Goal: Entertainment & Leisure: Browse casually

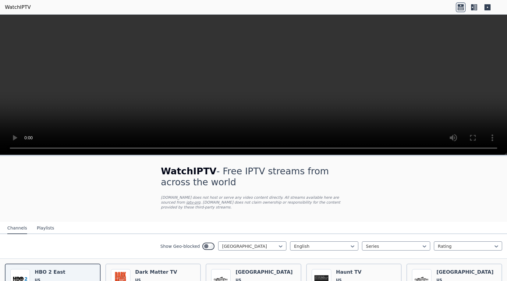
click at [460, 6] on icon at bounding box center [461, 5] width 6 height 2
click at [475, 7] on icon at bounding box center [475, 7] width 3 height 6
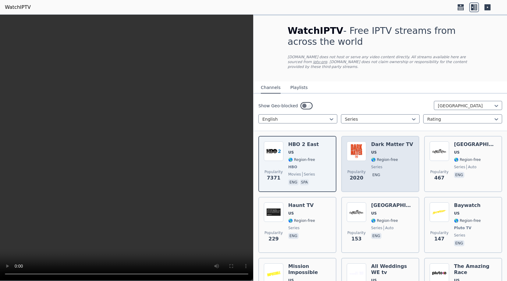
click at [398, 150] on span "US" at bounding box center [392, 152] width 42 height 5
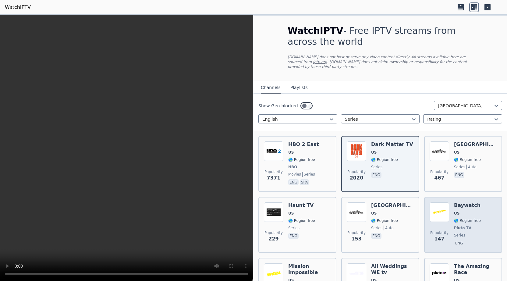
click at [453, 209] on div "Popularity 147 Baywatch US 🌎 Region-free Pluto TV series eng" at bounding box center [463, 224] width 67 height 45
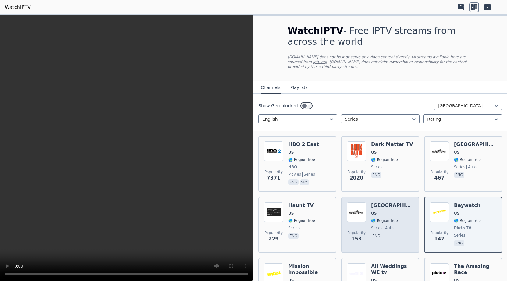
click at [393, 211] on span "US" at bounding box center [392, 213] width 43 height 5
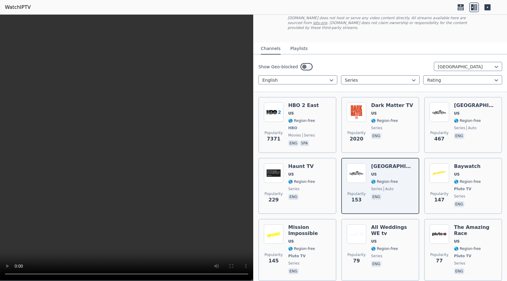
scroll to position [59, 0]
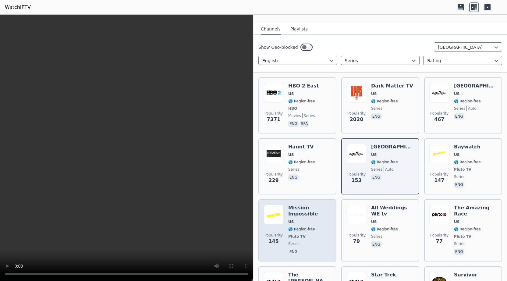
click at [305, 213] on div "Mission Impossible US 🌎 Region-free Pluto TV series eng" at bounding box center [309, 230] width 43 height 51
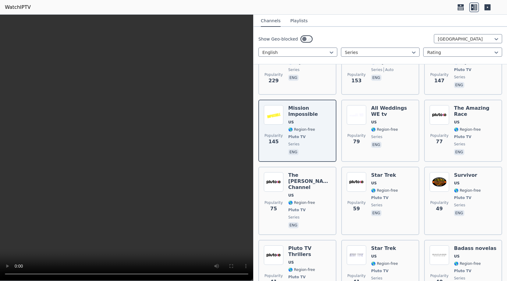
scroll to position [176, 0]
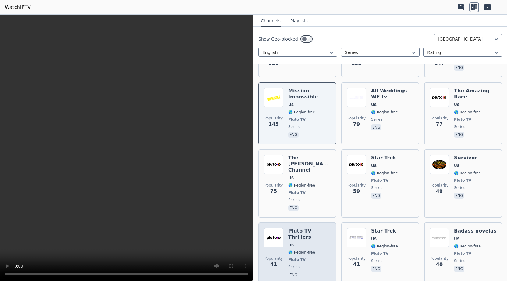
click at [303, 243] on span "US" at bounding box center [309, 245] width 43 height 5
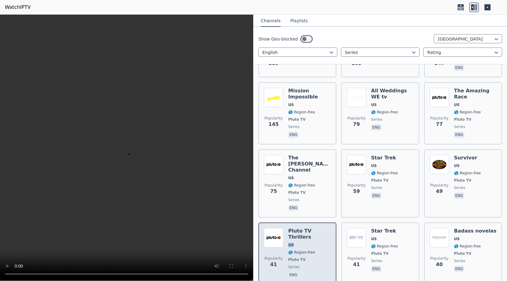
click at [303, 243] on span "US" at bounding box center [309, 245] width 43 height 5
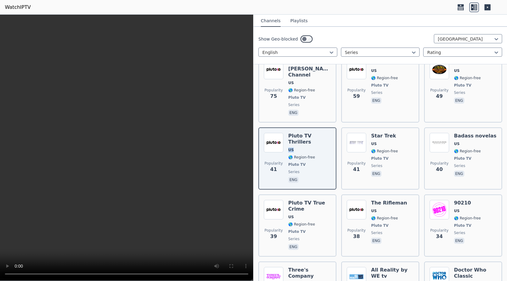
scroll to position [273, 0]
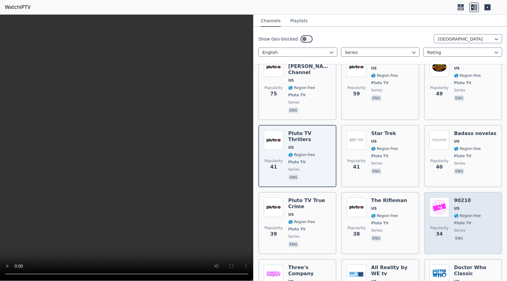
click at [468, 198] on h6 "90210" at bounding box center [467, 201] width 27 height 6
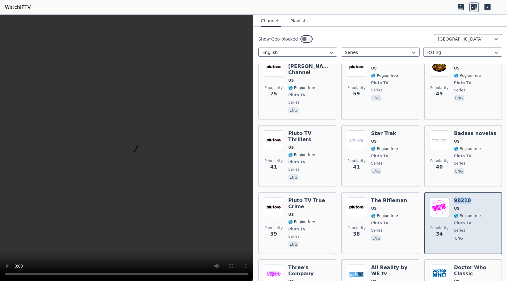
click at [468, 198] on h6 "90210" at bounding box center [467, 201] width 27 height 6
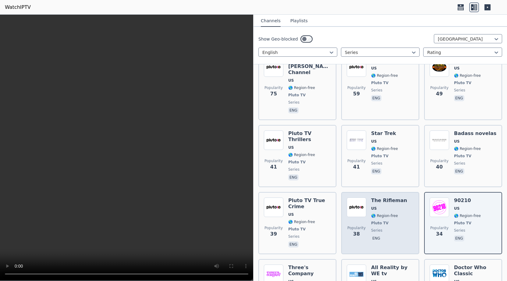
click at [387, 206] on span "US" at bounding box center [389, 208] width 36 height 5
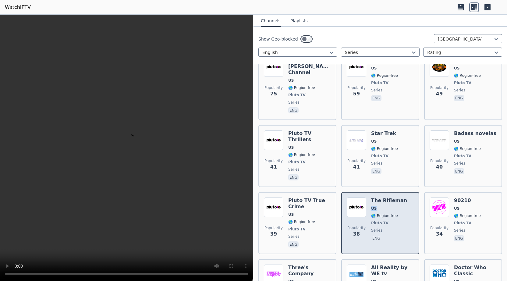
click at [387, 206] on span "US" at bounding box center [389, 208] width 36 height 5
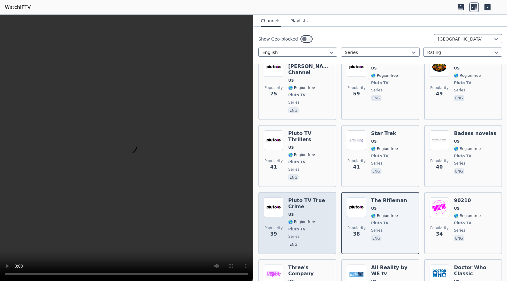
click at [313, 198] on div "Pluto TV True Crime US 🌎 Region-free Pluto TV series eng" at bounding box center [309, 223] width 43 height 51
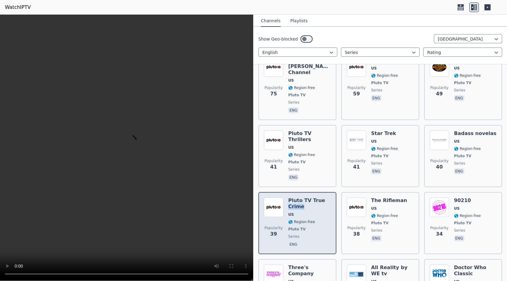
click at [313, 198] on div "Pluto TV True Crime US 🌎 Region-free Pluto TV series eng" at bounding box center [309, 223] width 43 height 51
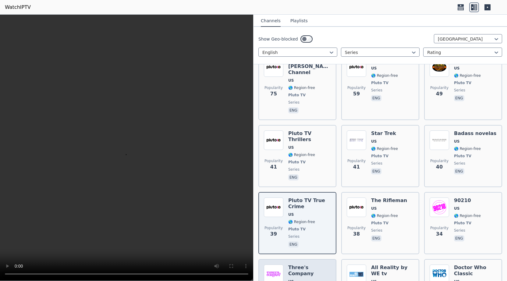
click at [313, 279] on span "US" at bounding box center [309, 281] width 43 height 5
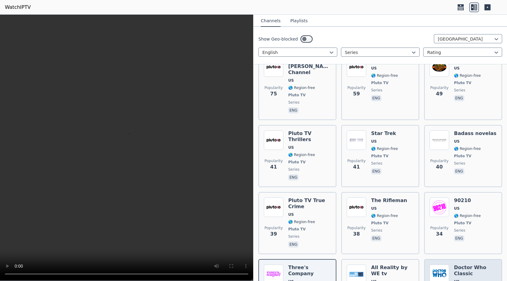
click at [458, 265] on h6 "Doctor Who Classic" at bounding box center [475, 271] width 43 height 12
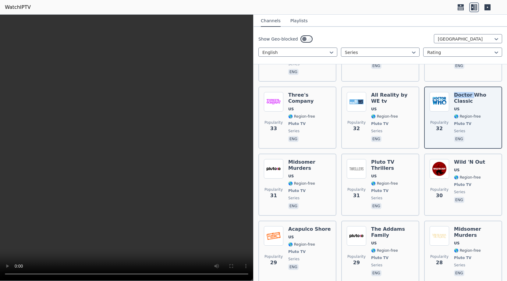
scroll to position [449, 0]
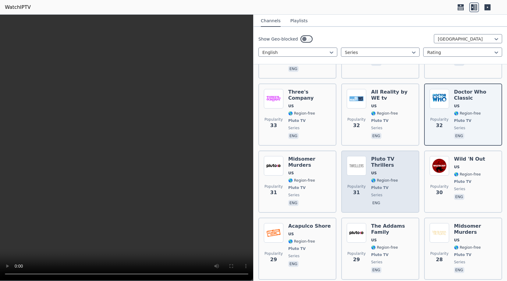
click at [383, 156] on div "Pluto TV Thrillers US 🌎 Region-free Pluto TV series eng" at bounding box center [392, 181] width 43 height 51
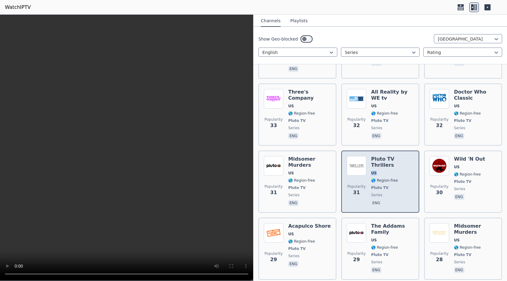
click at [383, 156] on div "Pluto TV Thrillers US 🌎 Region-free Pluto TV series eng" at bounding box center [392, 181] width 43 height 51
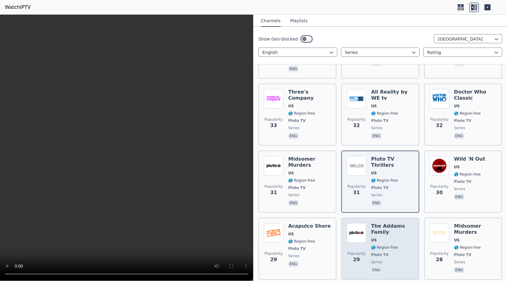
click at [397, 238] on span "US" at bounding box center [392, 240] width 43 height 5
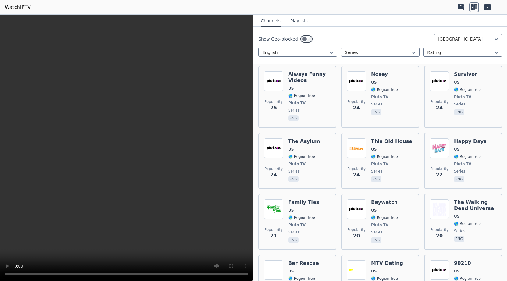
scroll to position [670, 0]
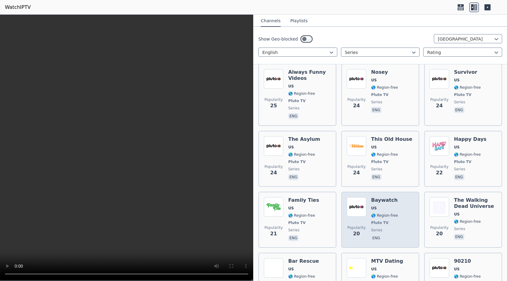
click at [405, 197] on div "Popularity 20 Baywatch US 🌎 Region-free Pluto TV series eng" at bounding box center [380, 219] width 67 height 45
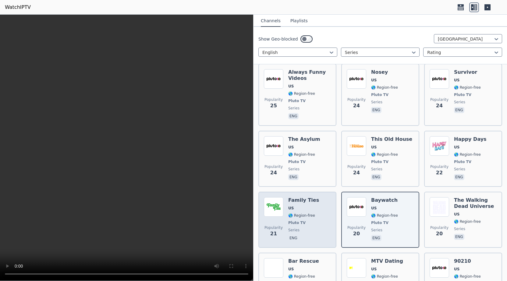
click at [316, 197] on div "Popularity 21 Family Ties US 🌎 Region-free Pluto TV series eng" at bounding box center [297, 219] width 67 height 45
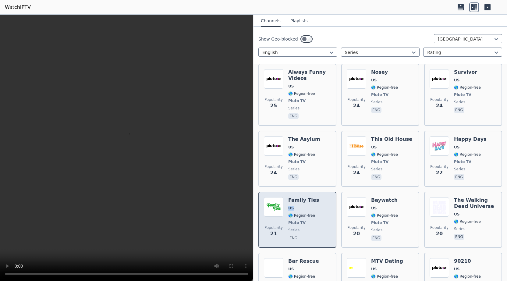
click at [316, 197] on div "Popularity 21 Family Ties US 🌎 Region-free Pluto TV series eng" at bounding box center [297, 219] width 67 height 45
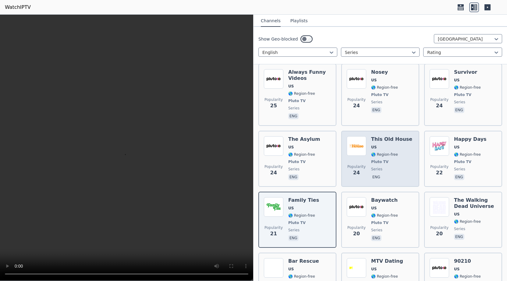
click at [408, 138] on div "Popularity 24 This Old House US 🌎 Region-free Pluto TV series eng" at bounding box center [380, 158] width 67 height 45
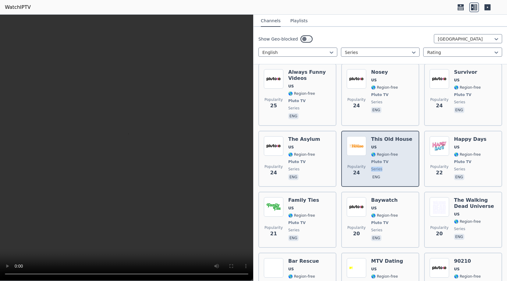
click at [408, 138] on div "Popularity 24 This Old House US 🌎 Region-free Pluto TV series eng" at bounding box center [380, 158] width 67 height 45
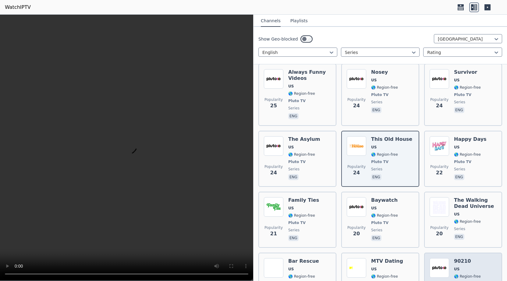
click at [471, 274] on span "🌎 Region-free" at bounding box center [467, 276] width 27 height 5
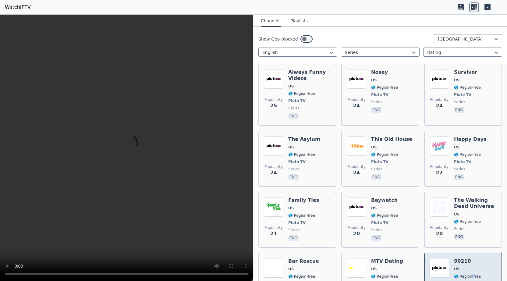
click at [471, 274] on span "🌎 Region-free" at bounding box center [467, 276] width 27 height 5
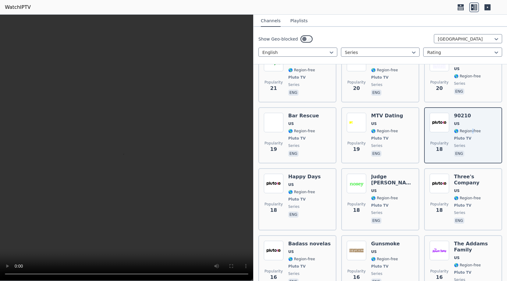
scroll to position [826, 0]
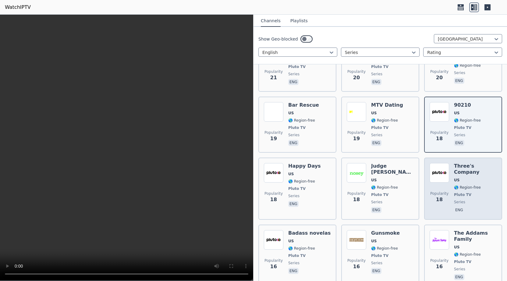
click at [470, 163] on div "Three's Company US 🌎 Region-free Pluto TV series eng" at bounding box center [475, 188] width 43 height 51
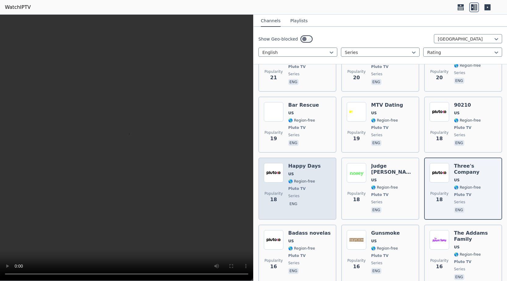
click at [314, 179] on span "🌎 Region-free" at bounding box center [304, 181] width 33 height 5
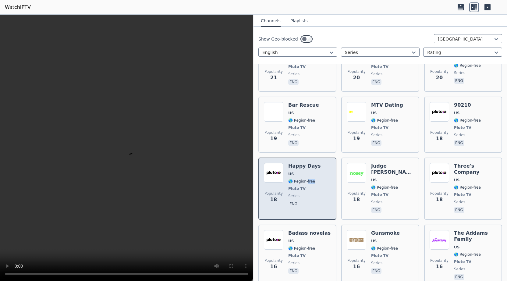
click at [314, 179] on span "🌎 Region-free" at bounding box center [304, 181] width 33 height 5
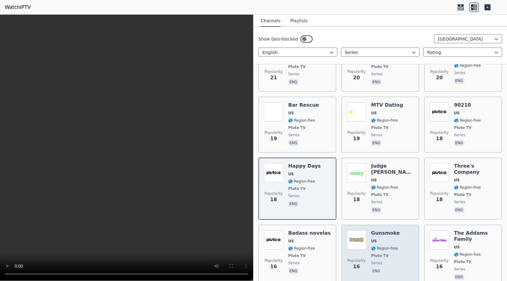
click at [379, 239] on span "US" at bounding box center [385, 241] width 29 height 5
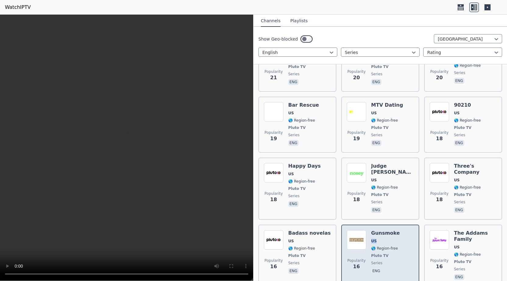
click at [379, 239] on span "US" at bounding box center [385, 241] width 29 height 5
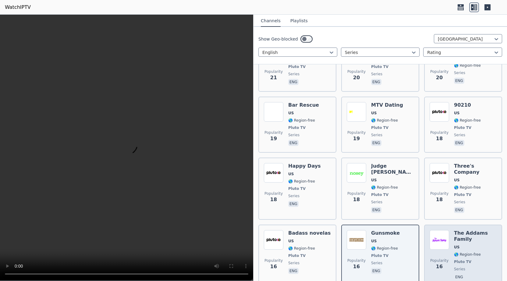
click at [474, 230] on h6 "The Addams Family" at bounding box center [475, 236] width 43 height 12
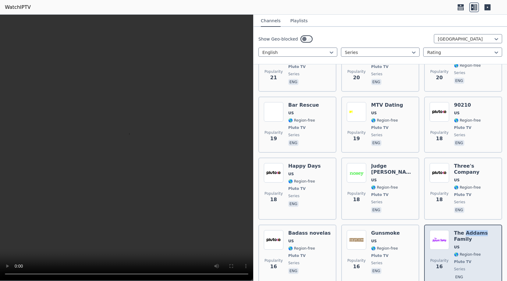
click at [474, 230] on h6 "The Addams Family" at bounding box center [475, 236] width 43 height 12
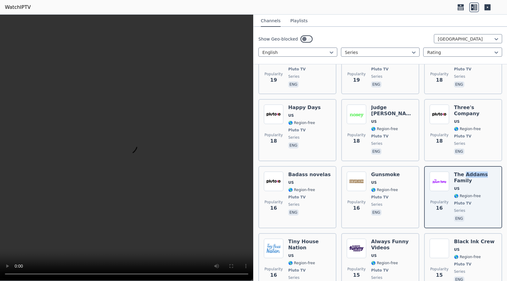
scroll to position [904, 0]
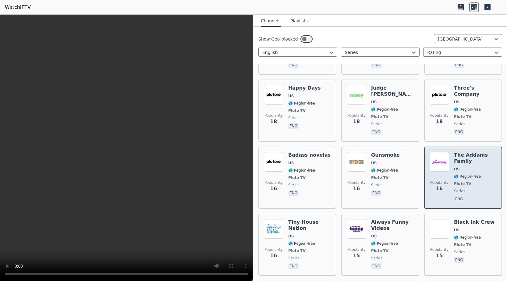
click at [454, 152] on div "Popularity 16 The Addams Family US 🌎 Region-free Pluto TV series eng" at bounding box center [463, 177] width 67 height 51
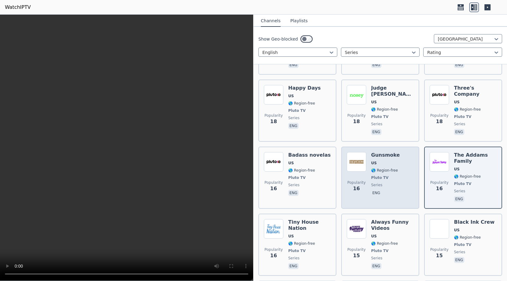
click at [378, 161] on span "US" at bounding box center [385, 163] width 29 height 5
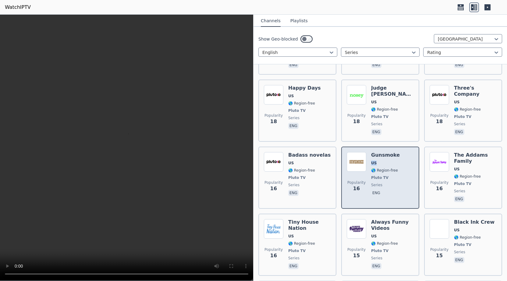
click at [378, 161] on span "US" at bounding box center [385, 163] width 29 height 5
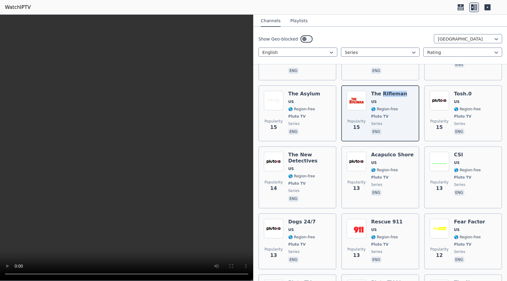
scroll to position [1119, 0]
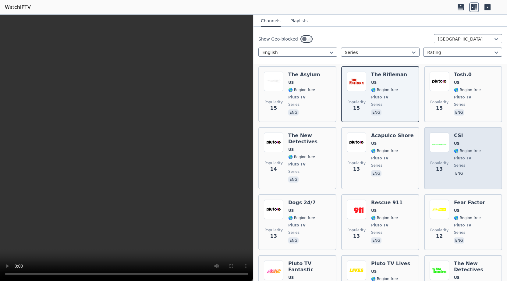
click at [459, 156] on span "Pluto TV" at bounding box center [462, 158] width 17 height 5
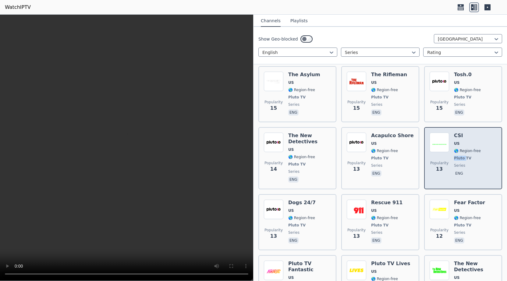
click at [459, 156] on span "Pluto TV" at bounding box center [462, 158] width 17 height 5
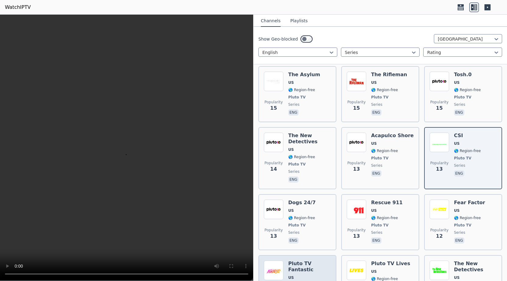
click at [302, 275] on span "US" at bounding box center [309, 277] width 43 height 5
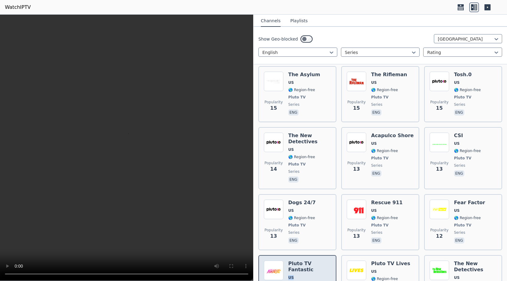
click at [302, 275] on span "US" at bounding box center [309, 277] width 43 height 5
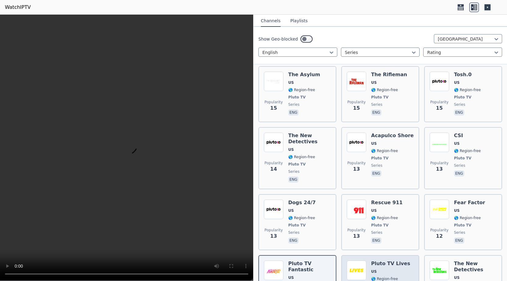
click at [404, 261] on div "Popularity 12 Pluto TV Lives US 🌎 Region-free Pluto TV series eng" at bounding box center [380, 286] width 67 height 51
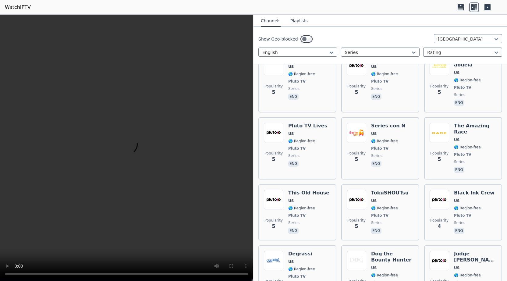
scroll to position [2309, 0]
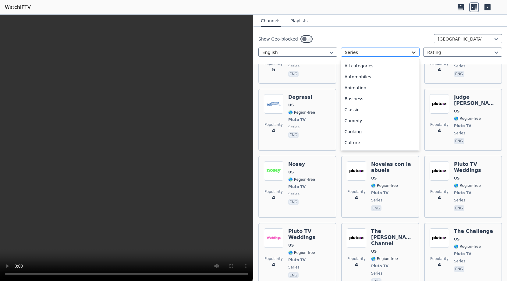
click at [414, 52] on icon at bounding box center [414, 52] width 6 height 6
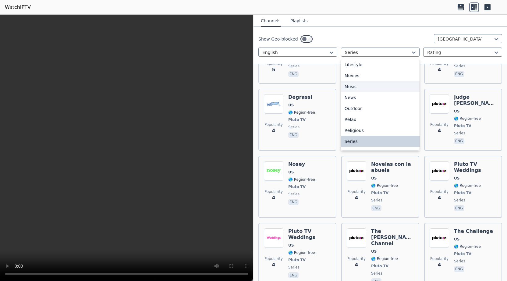
click at [381, 89] on div "Music" at bounding box center [380, 86] width 79 height 11
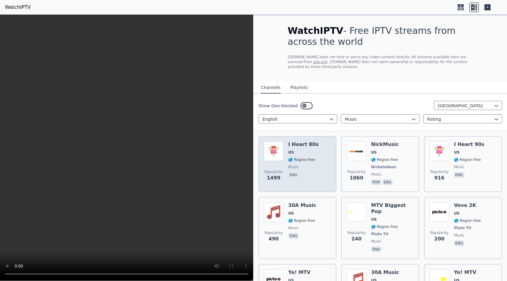
click at [302, 150] on span "US" at bounding box center [303, 152] width 30 height 5
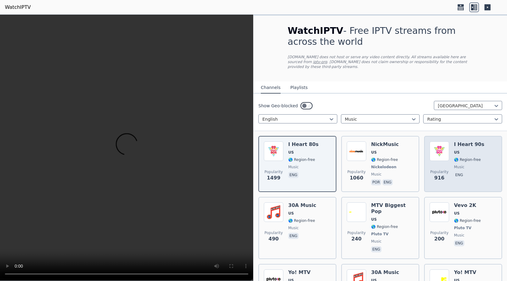
click at [465, 157] on span "🌎 Region-free" at bounding box center [467, 159] width 27 height 5
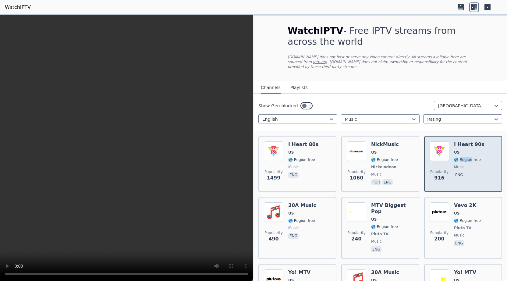
click at [465, 157] on span "🌎 Region-free" at bounding box center [467, 159] width 27 height 5
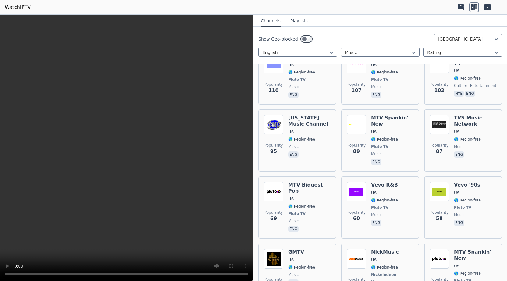
scroll to position [280, 0]
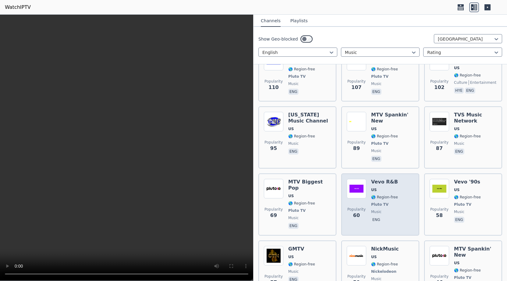
click at [378, 183] on div "Vevo R&B US 🌎 Region-free Pluto TV music eng" at bounding box center [384, 204] width 27 height 51
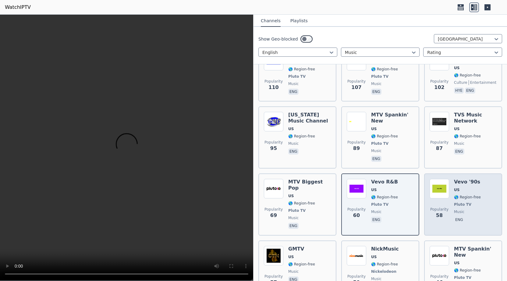
click at [476, 195] on span "🌎 Region-free" at bounding box center [467, 197] width 27 height 5
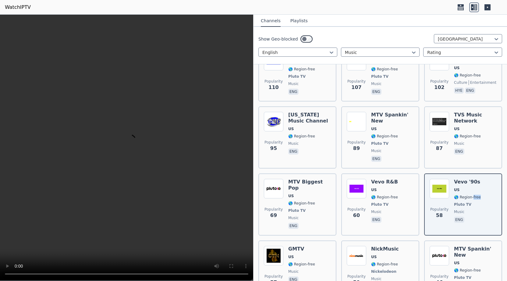
scroll to position [484, 0]
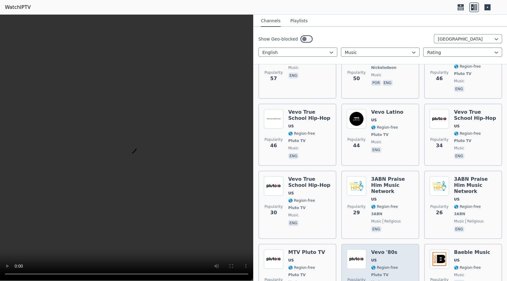
click at [401, 249] on div "Popularity 22 Vevo '80s US 🌎 Region-free Pluto TV music eng" at bounding box center [380, 271] width 67 height 45
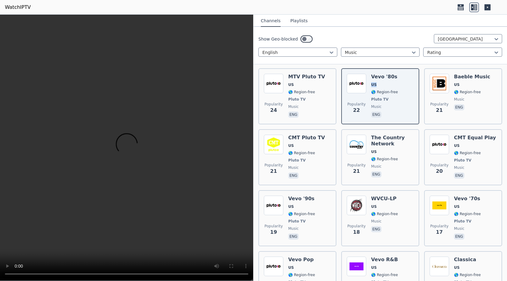
scroll to position [679, 0]
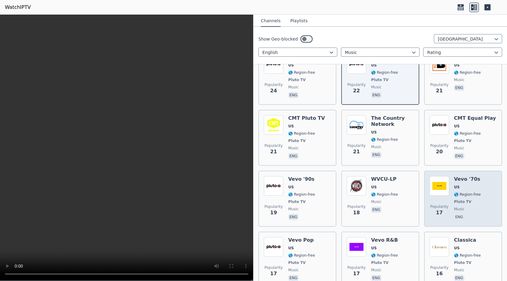
click at [458, 185] on span "US" at bounding box center [456, 187] width 5 height 5
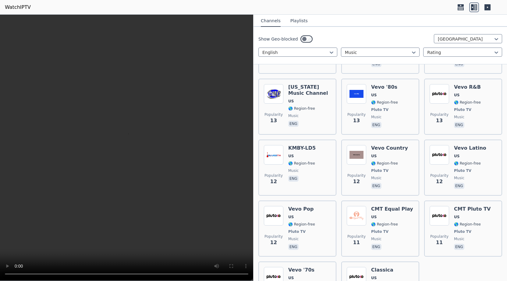
scroll to position [1047, 0]
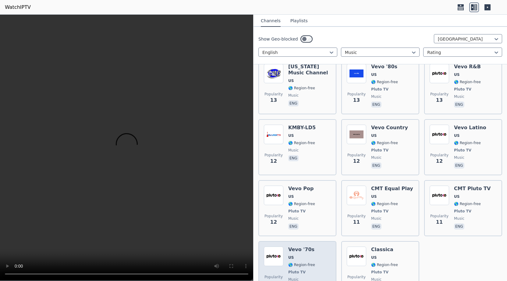
click at [308, 255] on span "US" at bounding box center [301, 257] width 27 height 5
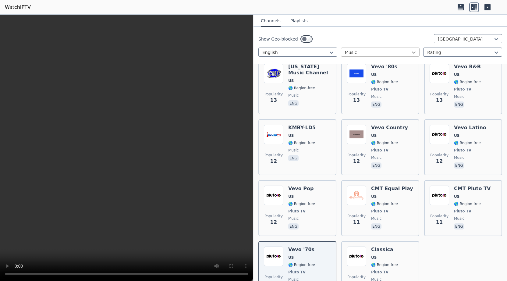
click at [414, 52] on icon at bounding box center [414, 52] width 6 height 6
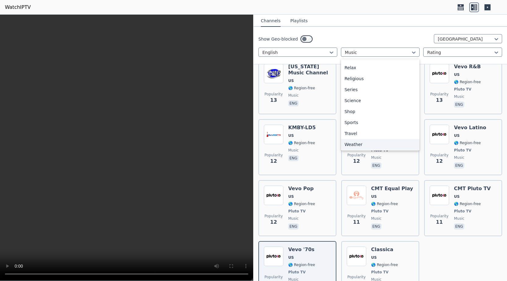
scroll to position [207, 0]
click at [353, 143] on div "Weather" at bounding box center [380, 143] width 79 height 11
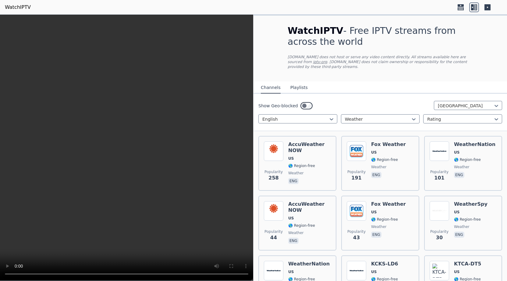
click at [353, 143] on img at bounding box center [357, 151] width 20 height 20
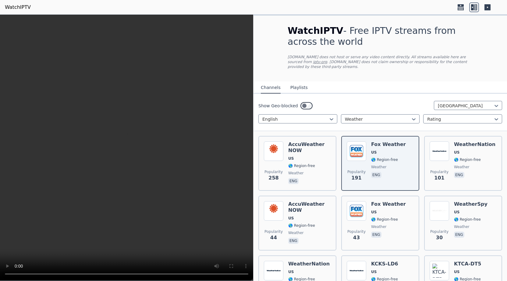
click at [353, 143] on img at bounding box center [357, 151] width 20 height 20
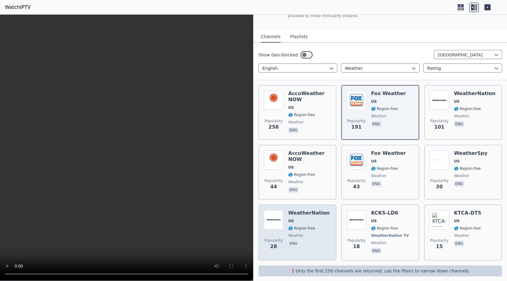
click at [301, 210] on h6 "WeatherNation" at bounding box center [308, 213] width 41 height 6
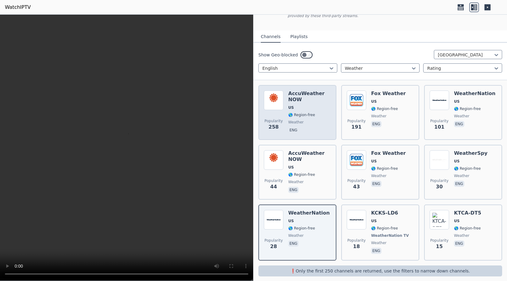
click at [304, 96] on h6 "AccuWeather NOW" at bounding box center [309, 97] width 43 height 12
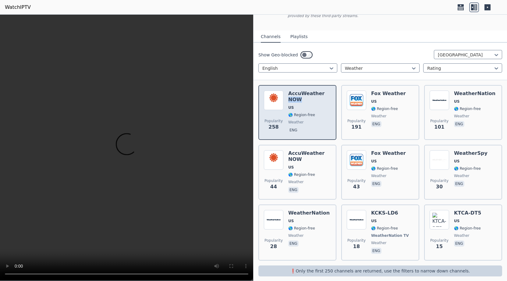
click at [304, 96] on h6 "AccuWeather NOW" at bounding box center [309, 97] width 43 height 12
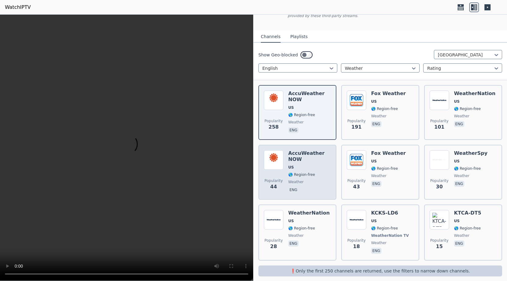
click at [311, 152] on h6 "AccuWeather NOW" at bounding box center [309, 156] width 43 height 12
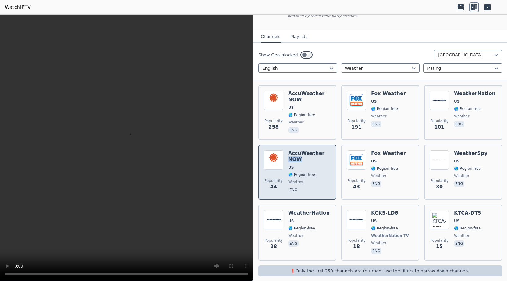
click at [311, 152] on h6 "AccuWeather NOW" at bounding box center [309, 156] width 43 height 12
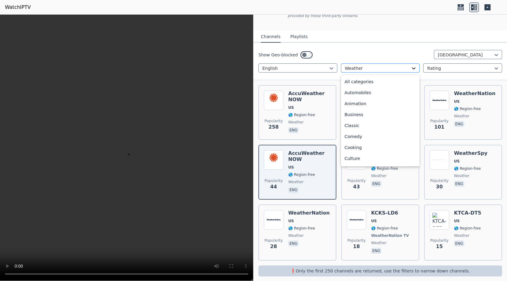
scroll to position [207, 0]
click at [416, 65] on icon at bounding box center [414, 68] width 6 height 6
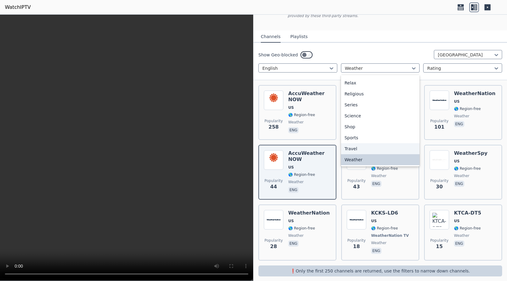
click at [352, 143] on div "Travel" at bounding box center [380, 148] width 79 height 11
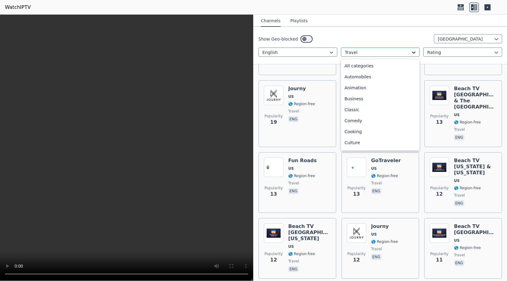
scroll to position [199, 0]
click at [415, 50] on icon at bounding box center [414, 52] width 6 height 6
click at [349, 130] on div "Sports" at bounding box center [380, 130] width 79 height 11
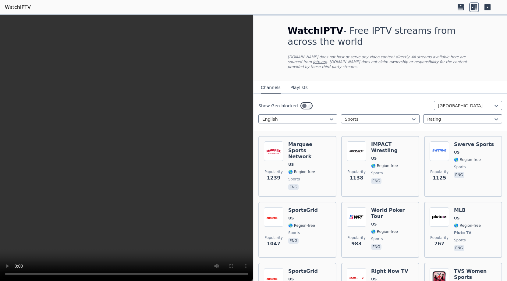
scroll to position [253, 0]
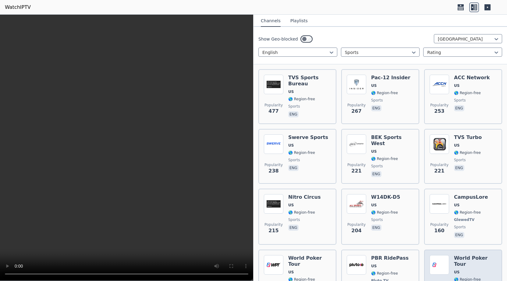
click at [468, 255] on div "World Poker Tour US 🌎 Region-free sports eng" at bounding box center [475, 277] width 43 height 45
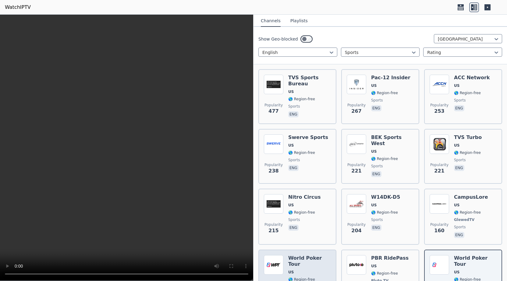
click at [317, 255] on div "World Poker Tour US 🌎 Region-free sports eng" at bounding box center [309, 277] width 43 height 45
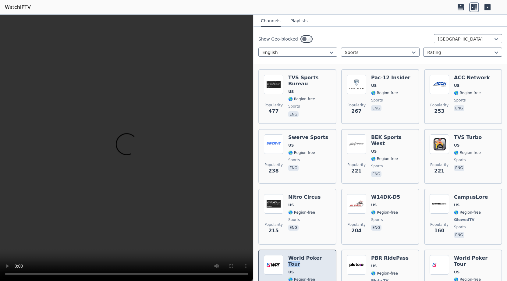
click at [317, 255] on div "World Poker Tour US 🌎 Region-free sports eng" at bounding box center [309, 277] width 43 height 45
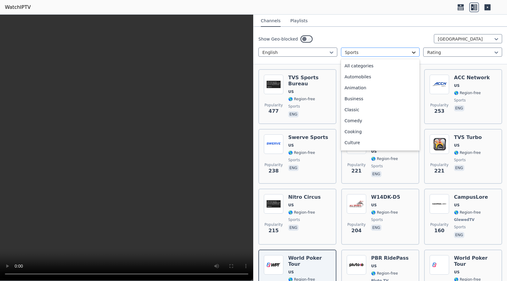
click at [416, 51] on icon at bounding box center [414, 52] width 6 height 6
click at [359, 95] on div "Religious" at bounding box center [380, 97] width 79 height 11
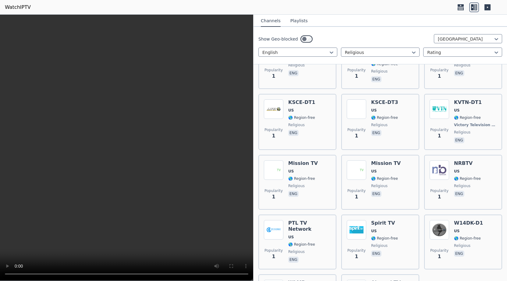
scroll to position [1220, 0]
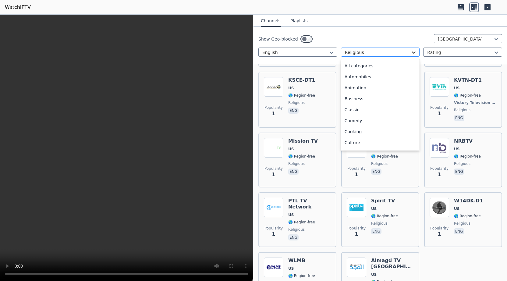
click at [412, 51] on icon at bounding box center [414, 52] width 6 height 6
click at [355, 110] on div "News" at bounding box center [380, 108] width 79 height 11
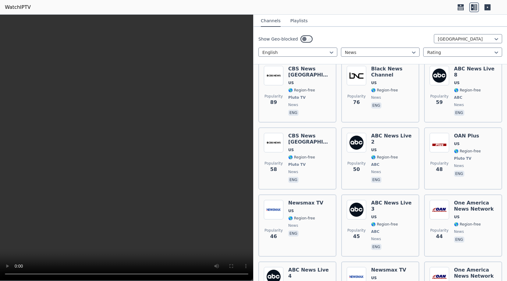
scroll to position [865, 0]
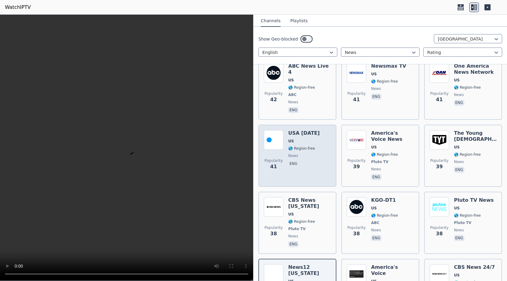
click at [311, 146] on span "🌎 Region-free" at bounding box center [301, 148] width 27 height 5
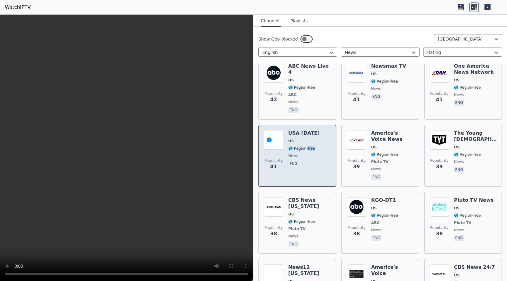
click at [311, 146] on span "🌎 Region-free" at bounding box center [301, 148] width 27 height 5
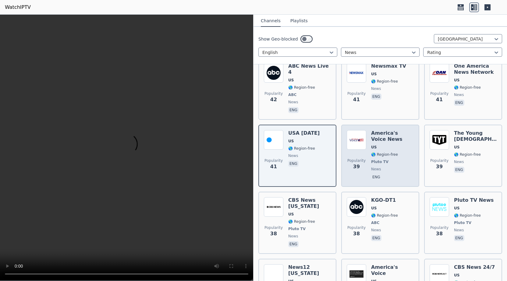
click at [398, 145] on span "US" at bounding box center [392, 147] width 43 height 5
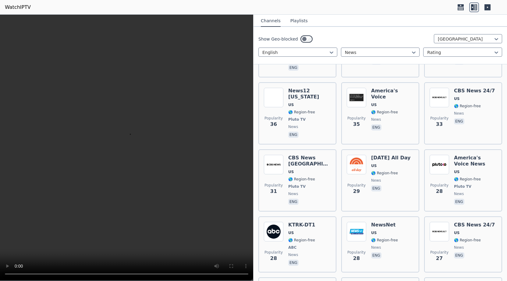
scroll to position [1069, 0]
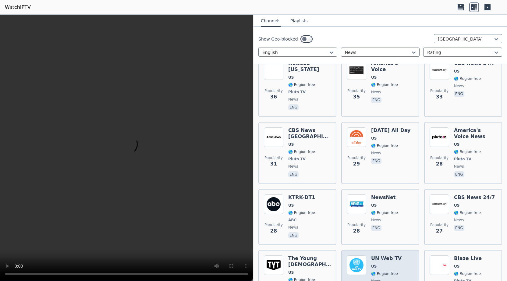
click at [397, 255] on div "UN Web TV US 🌎 Region-free news eng" at bounding box center [386, 277] width 30 height 45
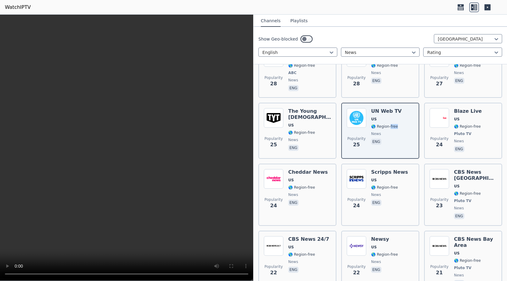
scroll to position [1218, 0]
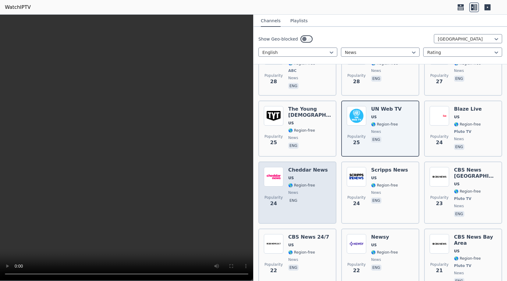
click at [316, 183] on span "🌎 Region-free" at bounding box center [308, 185] width 40 height 5
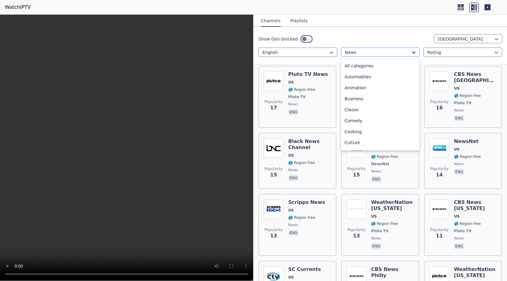
scroll to position [111, 0]
click at [415, 51] on icon at bounding box center [414, 52] width 6 height 6
click at [354, 119] on div "Movies" at bounding box center [380, 119] width 79 height 11
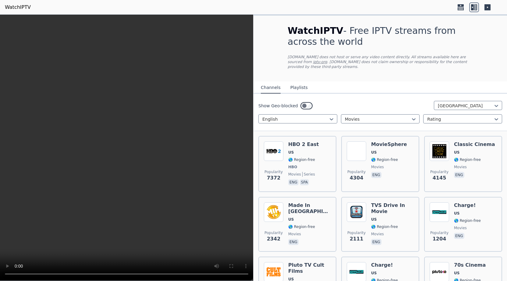
scroll to position [253, 0]
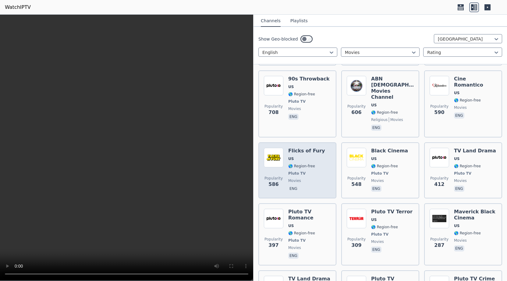
click at [298, 156] on span "US" at bounding box center [306, 158] width 37 height 5
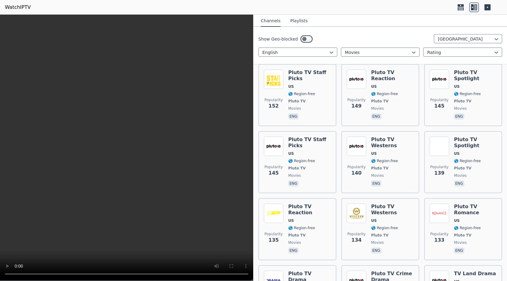
scroll to position [759, 0]
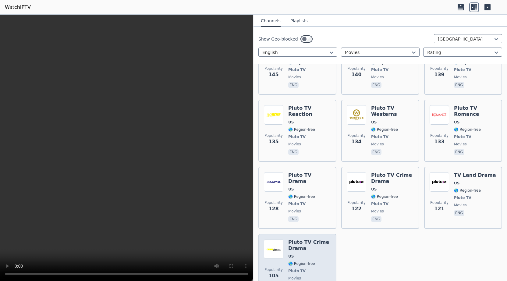
click at [313, 254] on span "US" at bounding box center [309, 256] width 43 height 5
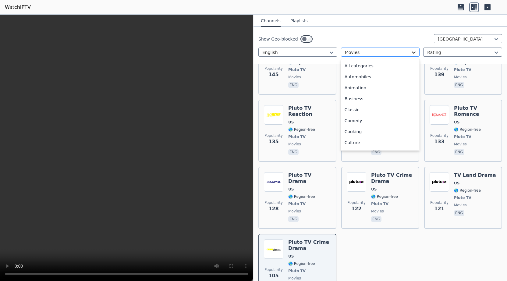
click at [414, 52] on icon at bounding box center [414, 52] width 6 height 6
click at [360, 120] on div "Legislative" at bounding box center [380, 119] width 79 height 11
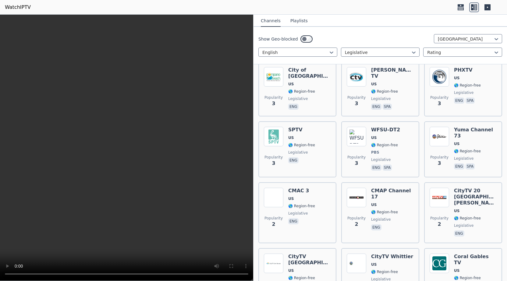
scroll to position [661, 0]
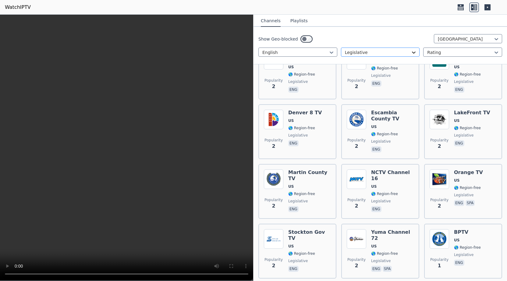
click at [414, 53] on icon at bounding box center [415, 53] width 4 height 2
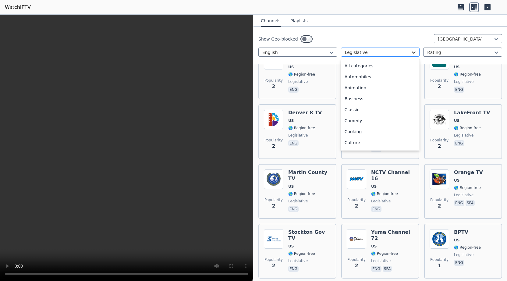
scroll to position [67, 0]
click at [355, 128] on div "General" at bounding box center [380, 130] width 79 height 11
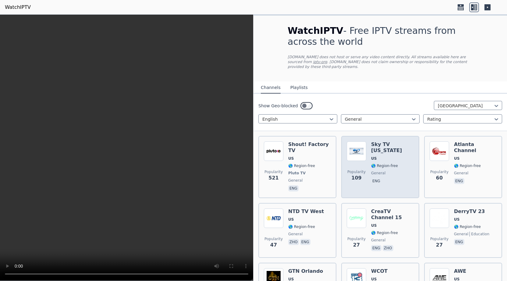
click at [389, 151] on div "Sky TV [US_STATE] [GEOGRAPHIC_DATA] 🌎 Region-free general eng" at bounding box center [392, 166] width 43 height 51
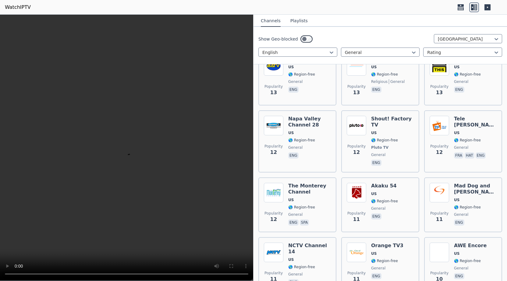
scroll to position [661, 0]
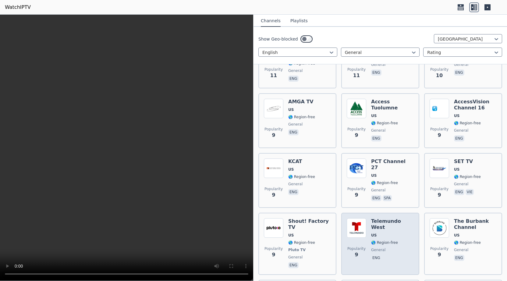
click at [388, 240] on span "🌎 Region-free" at bounding box center [384, 242] width 27 height 5
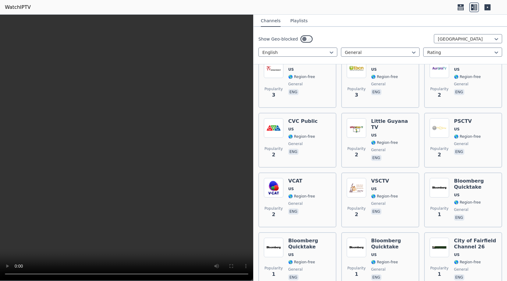
scroll to position [2088, 0]
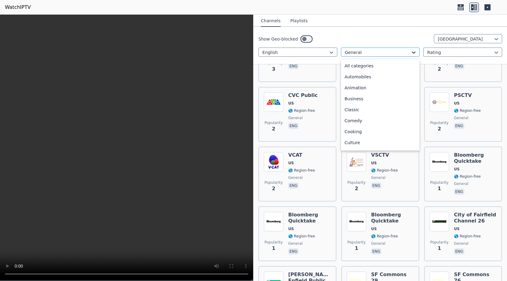
click at [414, 52] on icon at bounding box center [414, 52] width 6 height 6
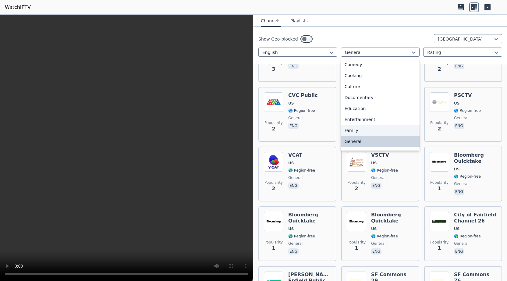
click at [355, 130] on div "Family" at bounding box center [380, 130] width 79 height 11
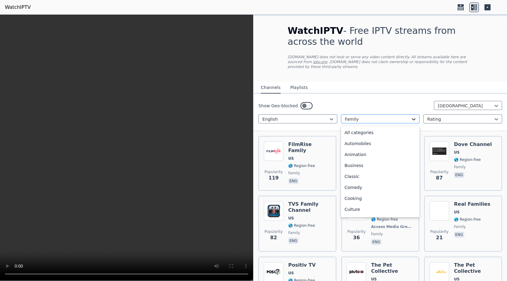
click at [415, 118] on icon at bounding box center [415, 119] width 4 height 2
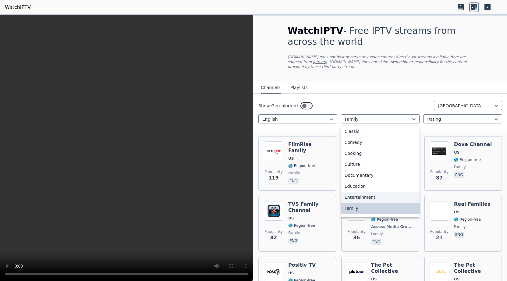
click at [365, 193] on div "Entertainment" at bounding box center [380, 197] width 79 height 11
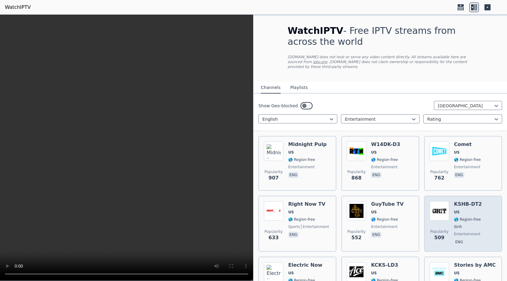
click at [468, 210] on span "US" at bounding box center [468, 212] width 28 height 5
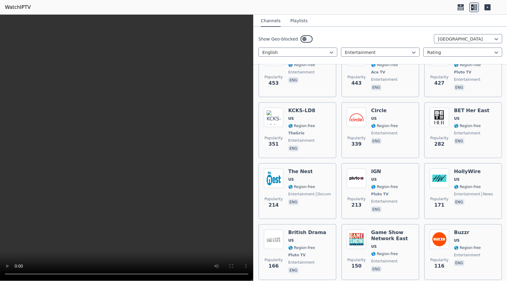
scroll to position [253, 0]
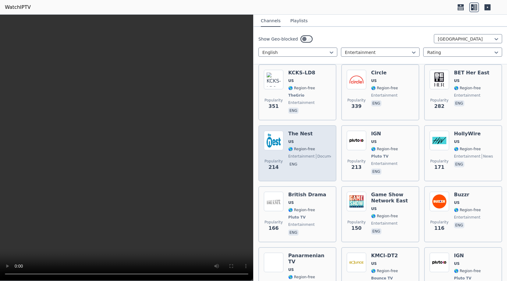
click at [299, 139] on span "US" at bounding box center [309, 141] width 43 height 5
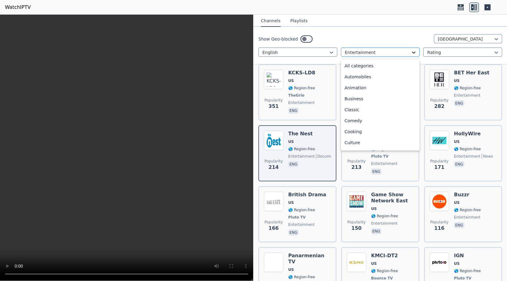
click at [414, 52] on icon at bounding box center [414, 52] width 6 height 6
click at [356, 131] on div "Education" at bounding box center [380, 130] width 79 height 11
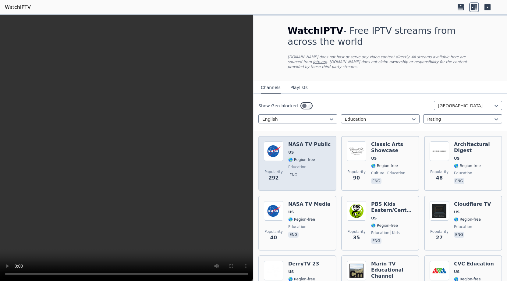
click at [309, 150] on span "US" at bounding box center [309, 152] width 42 height 5
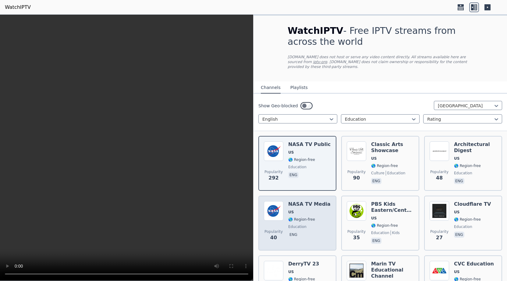
click at [300, 204] on div "NASA TV Media US 🌎 Region-free education eng" at bounding box center [309, 223] width 42 height 44
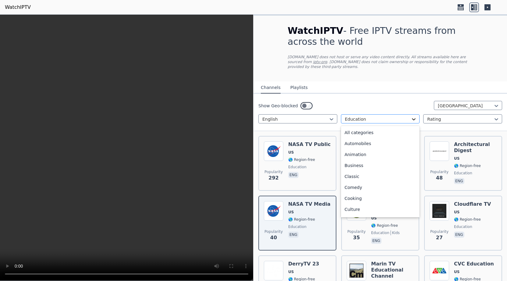
click at [414, 116] on icon at bounding box center [414, 119] width 6 height 6
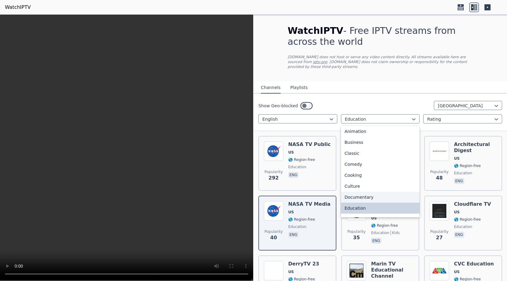
click at [361, 192] on div "Documentary" at bounding box center [380, 197] width 79 height 11
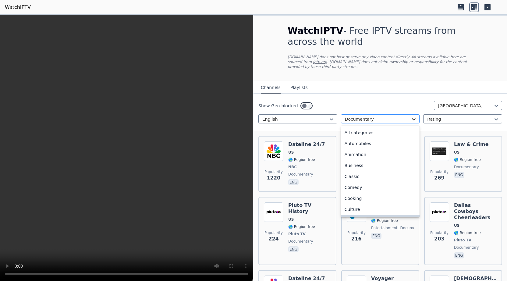
scroll to position [12, 0]
click at [416, 116] on icon at bounding box center [414, 119] width 6 height 6
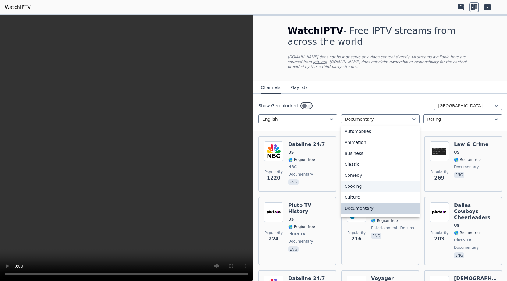
click at [355, 181] on div "Cooking" at bounding box center [380, 186] width 79 height 11
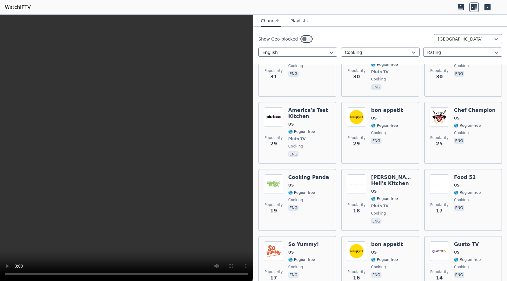
scroll to position [448, 0]
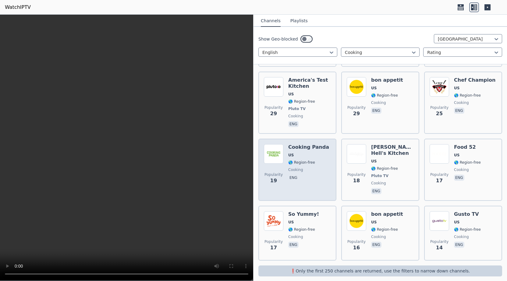
click at [309, 153] on span "US" at bounding box center [308, 155] width 41 height 5
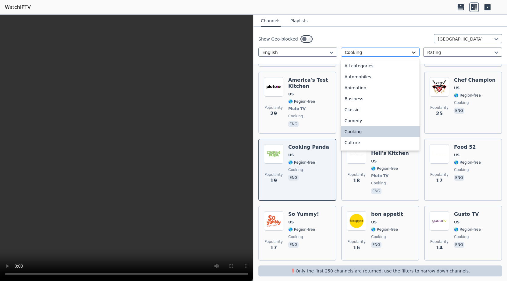
click at [416, 53] on icon at bounding box center [414, 52] width 6 height 6
click at [353, 118] on div "Comedy" at bounding box center [380, 120] width 79 height 11
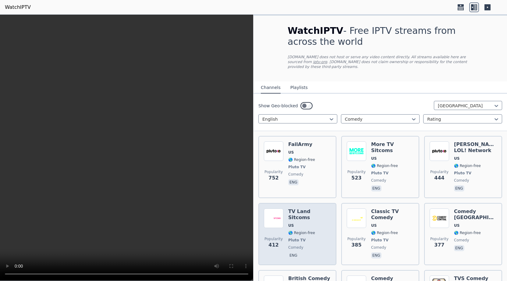
click at [315, 210] on div "TV Land Sitcoms US 🌎 Region-free Pluto TV comedy eng" at bounding box center [309, 234] width 43 height 51
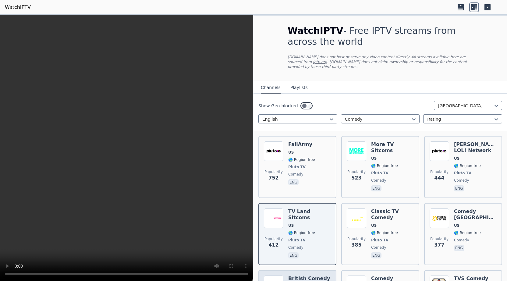
click at [321, 276] on h6 "British Comedy" at bounding box center [309, 279] width 42 height 6
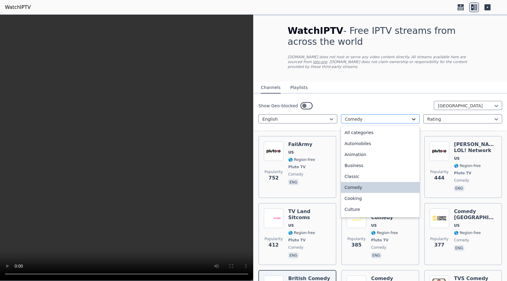
click at [414, 116] on icon at bounding box center [414, 119] width 6 height 6
click at [355, 171] on div "Classic" at bounding box center [380, 176] width 79 height 11
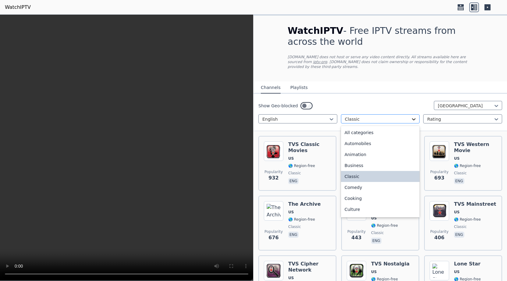
click at [414, 116] on icon at bounding box center [414, 119] width 6 height 6
click at [355, 161] on div "Business" at bounding box center [380, 165] width 79 height 11
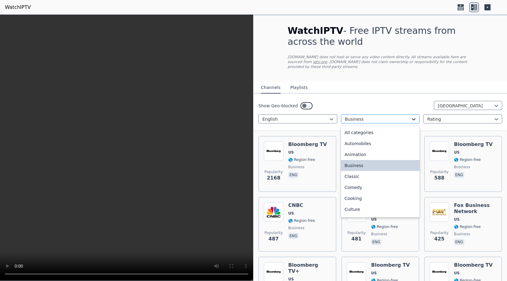
click at [415, 118] on icon at bounding box center [415, 119] width 4 height 2
click at [356, 149] on div "Animation" at bounding box center [380, 154] width 79 height 11
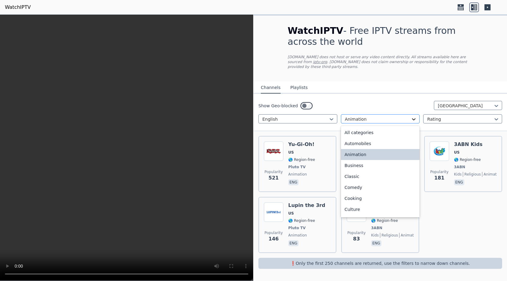
click at [415, 116] on icon at bounding box center [414, 119] width 6 height 6
click at [355, 138] on div "Automobiles" at bounding box center [380, 143] width 79 height 11
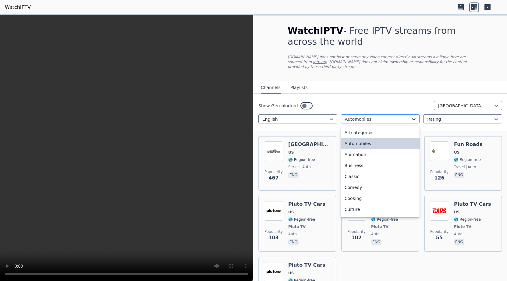
click at [416, 116] on icon at bounding box center [414, 119] width 6 height 6
click at [361, 128] on div "All categories" at bounding box center [380, 132] width 79 height 11
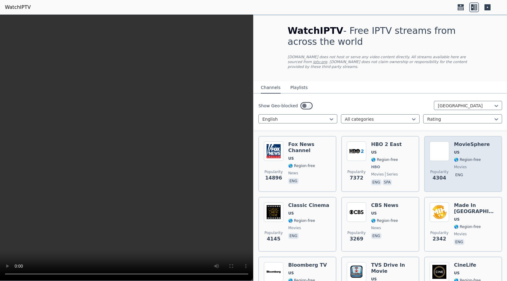
click at [474, 150] on span "US" at bounding box center [472, 152] width 36 height 5
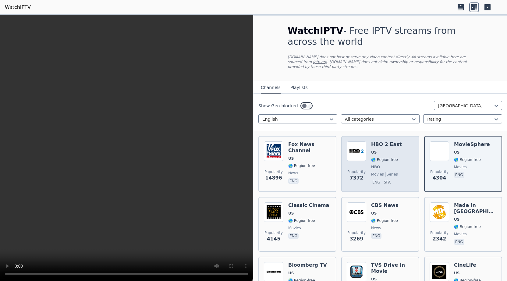
click at [395, 150] on span "US" at bounding box center [386, 152] width 30 height 5
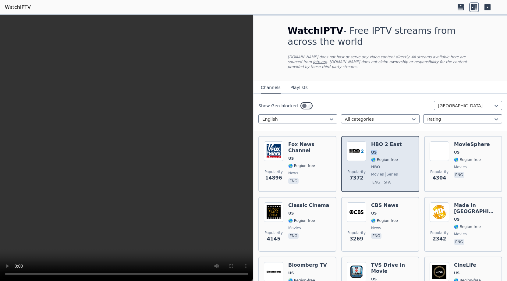
click at [395, 150] on span "US" at bounding box center [386, 152] width 30 height 5
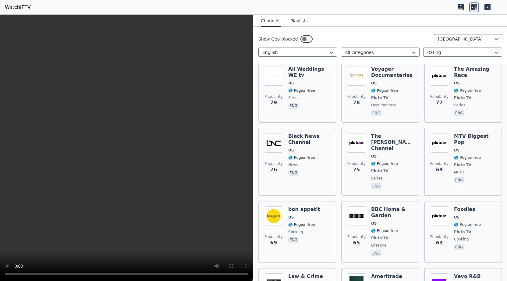
scroll to position [4973, 0]
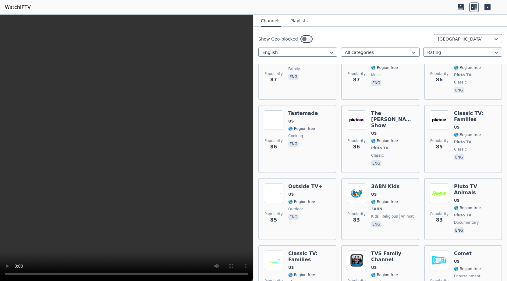
scroll to position [4739, 0]
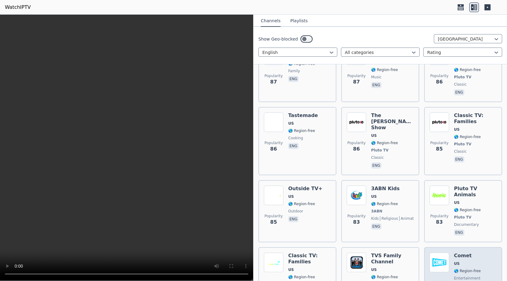
click at [454, 253] on div "Popularity 81 Comet US 🌎 Region-free entertainment eng" at bounding box center [463, 278] width 67 height 51
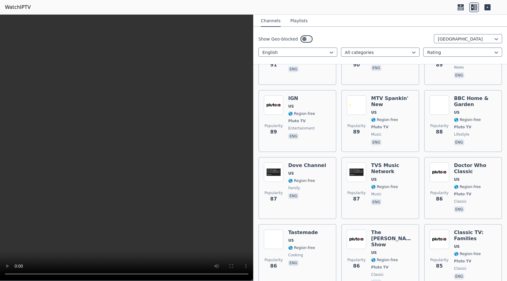
scroll to position [4602, 0]
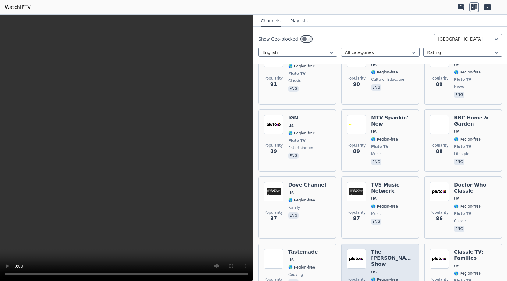
click at [387, 249] on h6 "The [PERSON_NAME] Show" at bounding box center [392, 258] width 43 height 18
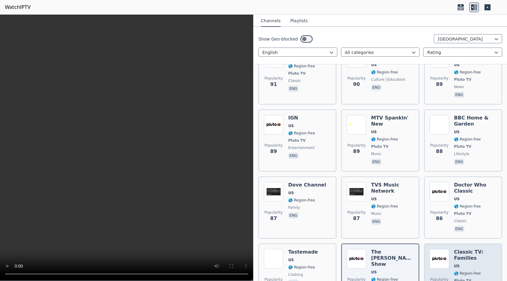
click at [470, 264] on span "US" at bounding box center [475, 266] width 43 height 5
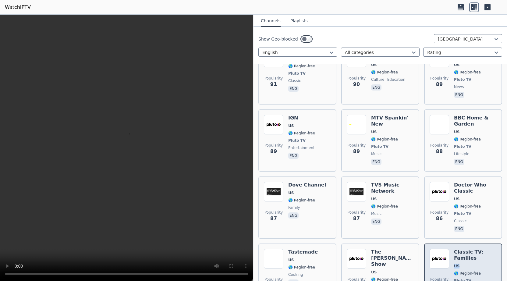
click at [470, 264] on span "US" at bounding box center [475, 266] width 43 height 5
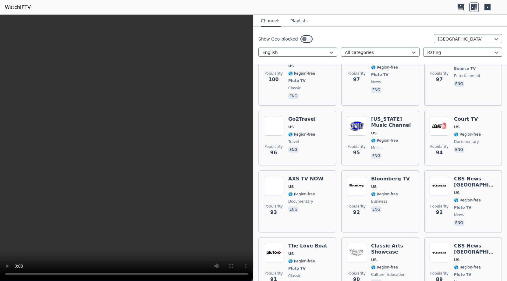
scroll to position [4388, 0]
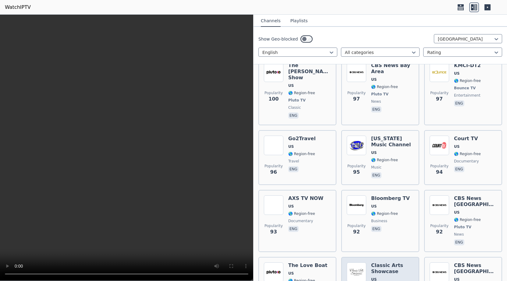
click at [389, 277] on span "US" at bounding box center [392, 279] width 43 height 5
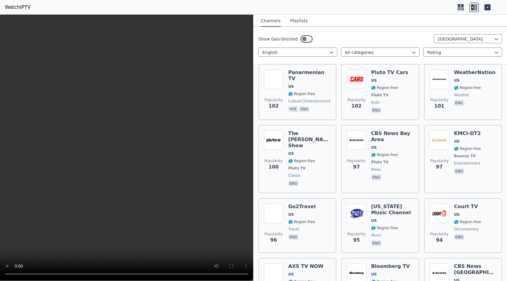
scroll to position [4309, 0]
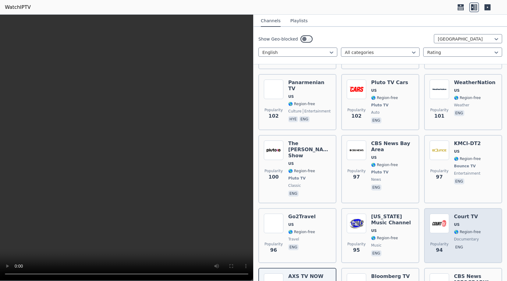
click at [451, 214] on div "Popularity 94 Court TV US 🌎 Region-free documentary eng" at bounding box center [463, 236] width 67 height 44
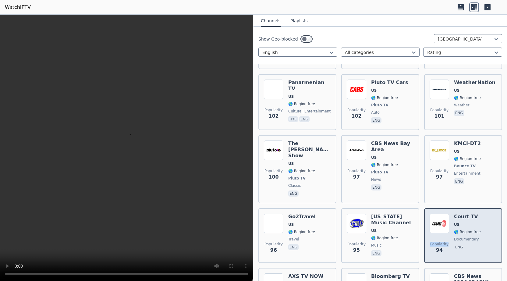
click at [451, 214] on div "Popularity 94 Court TV US 🌎 Region-free documentary eng" at bounding box center [463, 236] width 67 height 44
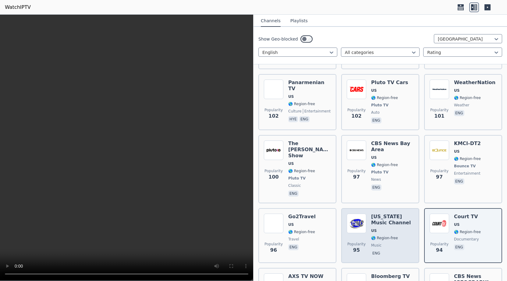
click at [392, 214] on div "[US_STATE] Music Channel US 🌎 Region-free music eng" at bounding box center [392, 236] width 43 height 44
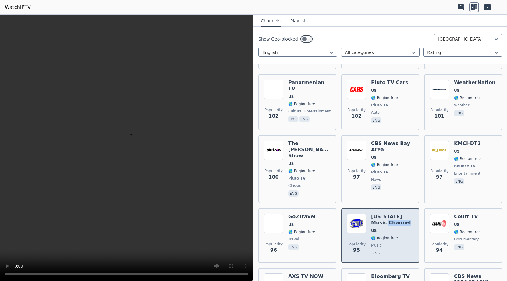
click at [392, 214] on div "[US_STATE] Music Channel US 🌎 Region-free music eng" at bounding box center [392, 236] width 43 height 44
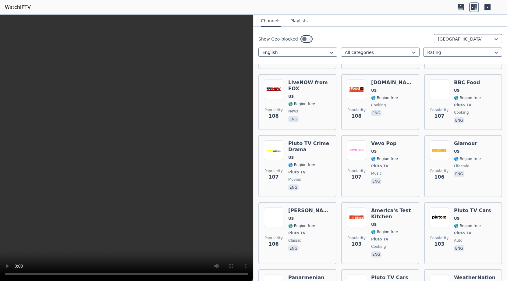
scroll to position [4088, 0]
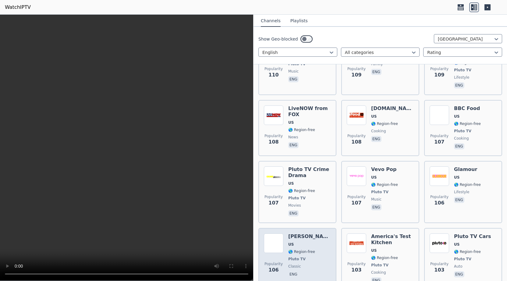
click at [296, 249] on span "🌎 Region-free" at bounding box center [301, 251] width 27 height 5
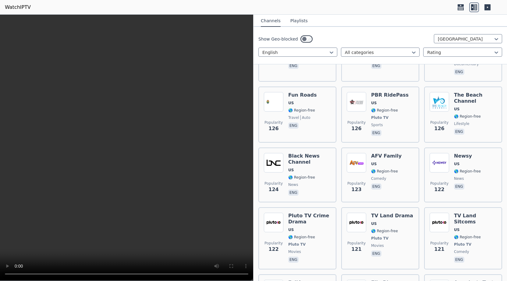
scroll to position [3640, 0]
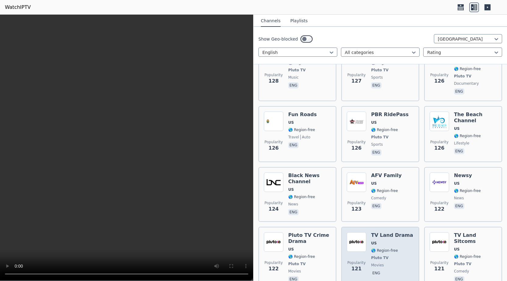
click at [402, 241] on span "US" at bounding box center [392, 243] width 42 height 5
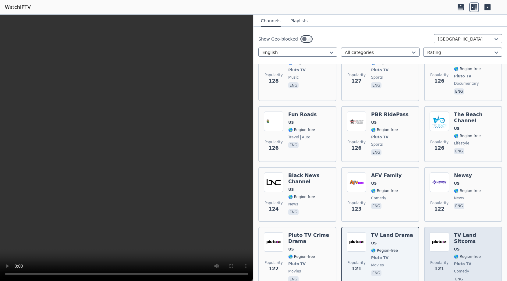
click at [485, 232] on div "TV Land Sitcoms US 🌎 Region-free Pluto TV comedy eng" at bounding box center [475, 257] width 43 height 51
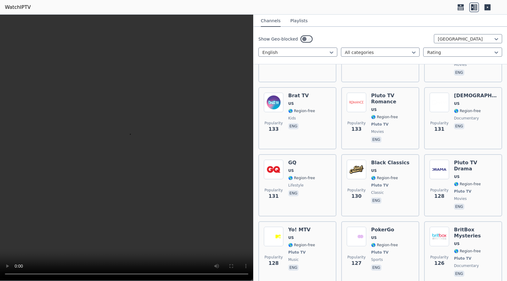
scroll to position [3438, 0]
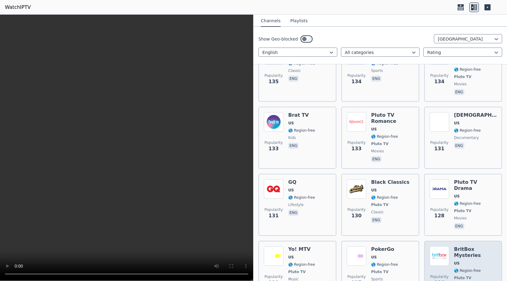
click at [470, 246] on h6 "BritBox Mysteries" at bounding box center [475, 252] width 43 height 12
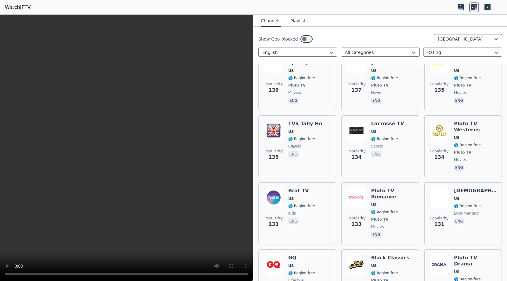
scroll to position [3360, 0]
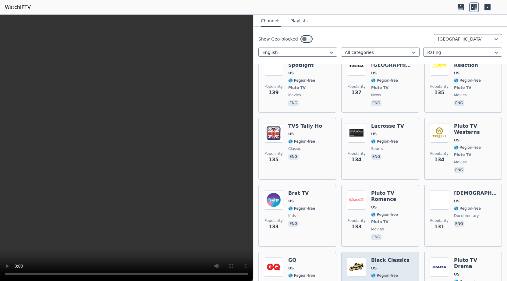
click at [389, 257] on div "Black Classics US 🌎 Region-free Pluto TV classic eng" at bounding box center [390, 282] width 38 height 51
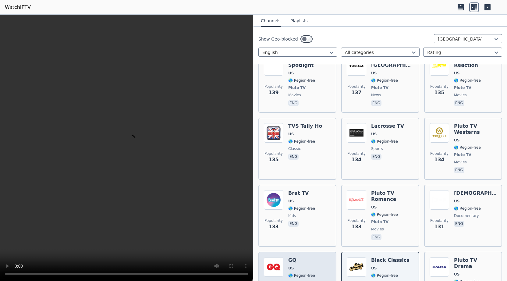
click at [309, 273] on span "🌎 Region-free" at bounding box center [301, 275] width 27 height 5
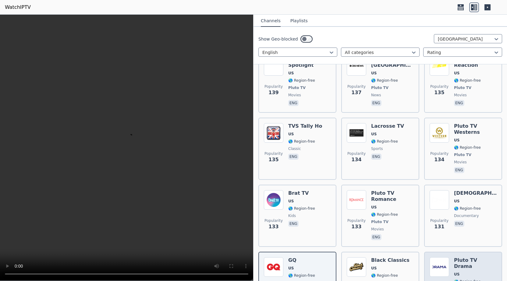
click at [462, 257] on h6 "Pluto TV Drama" at bounding box center [475, 263] width 43 height 12
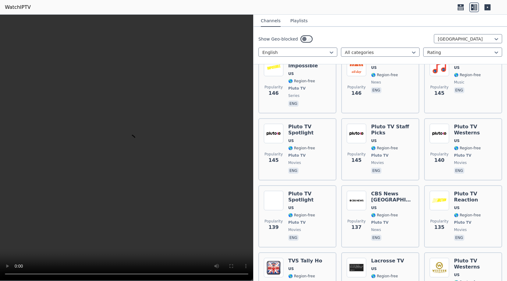
scroll to position [3223, 0]
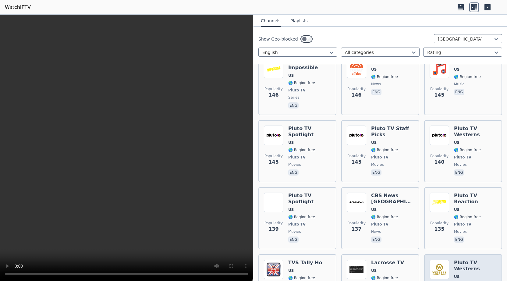
click at [469, 274] on span "US" at bounding box center [475, 276] width 43 height 5
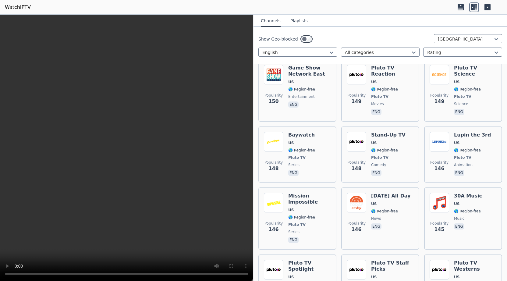
scroll to position [3087, 0]
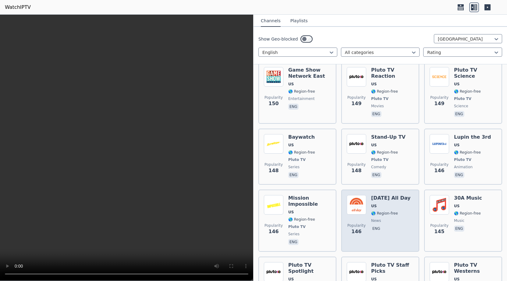
click at [394, 204] on span "US" at bounding box center [390, 206] width 39 height 5
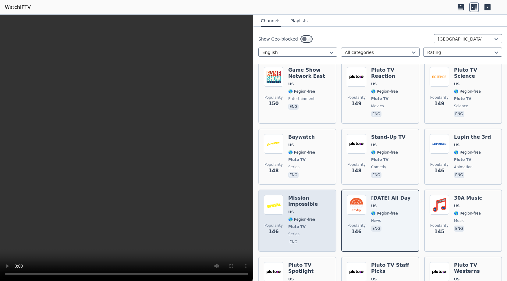
click at [317, 210] on span "US" at bounding box center [309, 212] width 43 height 5
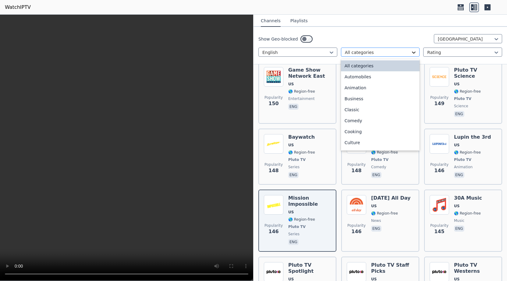
click at [414, 53] on icon at bounding box center [415, 53] width 4 height 2
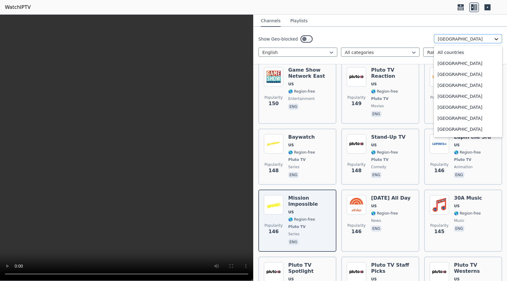
click at [496, 39] on icon at bounding box center [497, 39] width 4 height 2
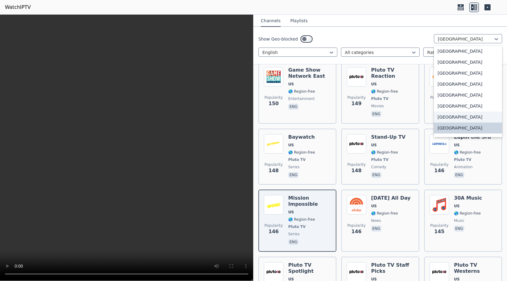
click at [456, 117] on div "[GEOGRAPHIC_DATA]" at bounding box center [468, 117] width 68 height 11
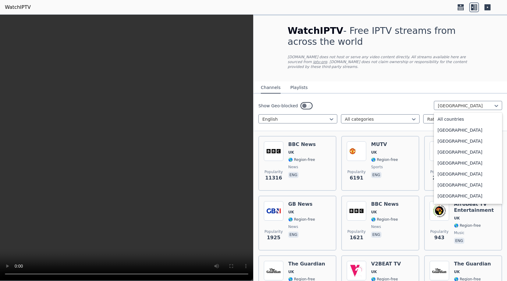
scroll to position [2071, 0]
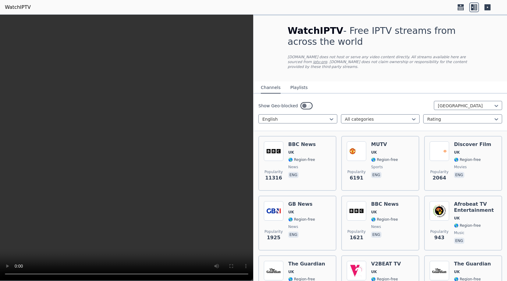
click at [482, 62] on div "WatchIPTV - Free IPTV streams from across the world [DOMAIN_NAME] does not host…" at bounding box center [380, 49] width 205 height 66
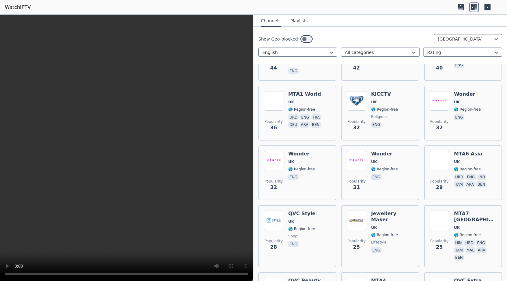
scroll to position [953, 0]
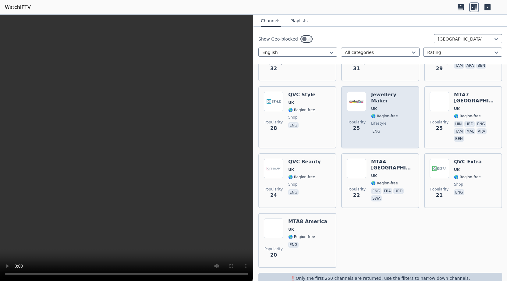
click at [388, 106] on span "UK" at bounding box center [392, 108] width 43 height 5
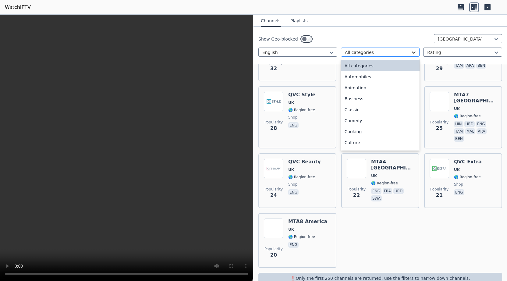
click at [414, 52] on icon at bounding box center [414, 52] width 6 height 6
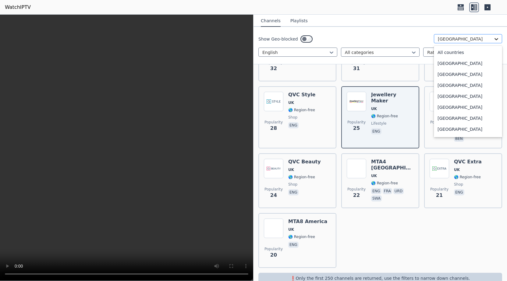
click at [498, 38] on icon at bounding box center [497, 39] width 6 height 6
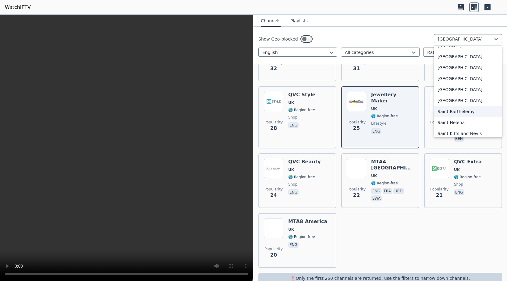
scroll to position [1741, 0]
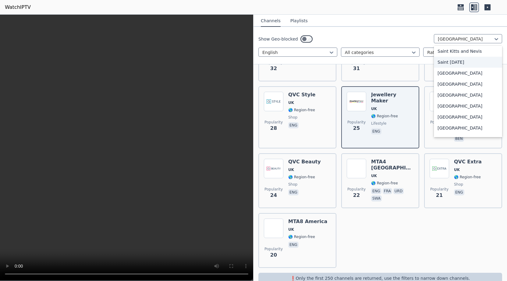
click at [450, 59] on div "Saint [DATE]" at bounding box center [468, 62] width 68 height 11
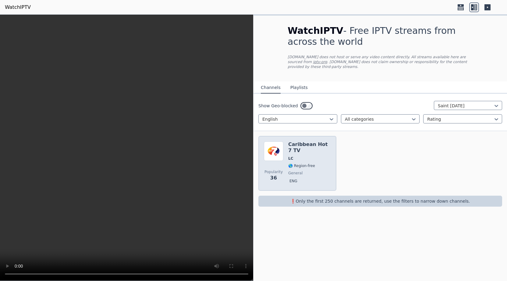
click at [302, 142] on h6 "Caribbean Hot 7 TV" at bounding box center [309, 147] width 43 height 12
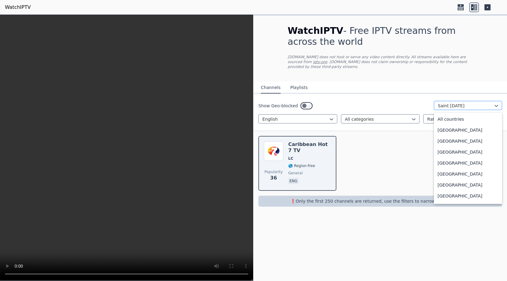
click at [494, 103] on div at bounding box center [465, 106] width 55 height 6
click at [463, 178] on div "Saint Kitts and Nevis" at bounding box center [468, 183] width 68 height 11
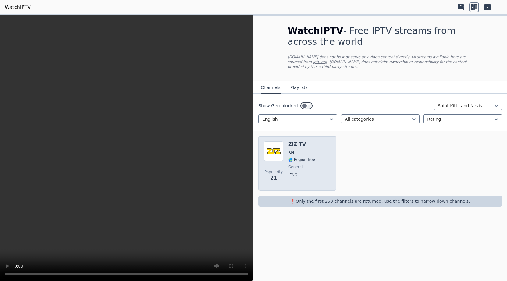
click at [305, 145] on div "ZIZ TV KN 🌎 Region-free general eng" at bounding box center [301, 163] width 27 height 44
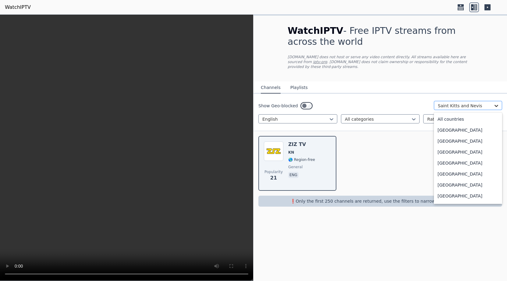
click at [498, 103] on icon at bounding box center [497, 106] width 6 height 6
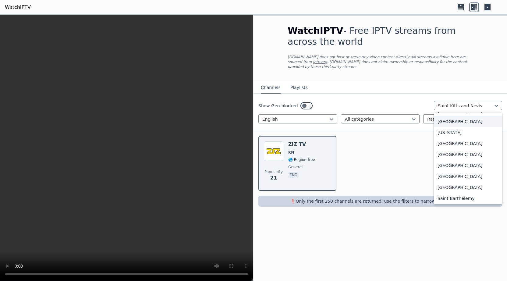
scroll to position [1628, 0]
click at [450, 138] on div "[US_STATE]" at bounding box center [468, 143] width 68 height 11
click at [450, 138] on div "Popularity 21 ZIZ TV KN 🌎 Region-free general eng" at bounding box center [381, 163] width 254 height 65
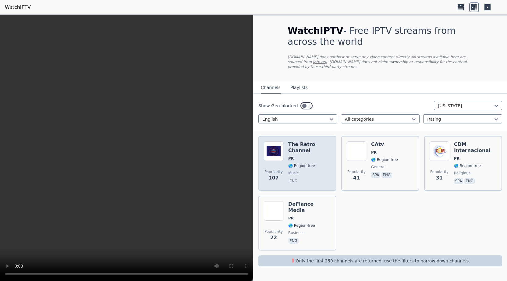
click at [306, 156] on span "PR" at bounding box center [309, 158] width 43 height 5
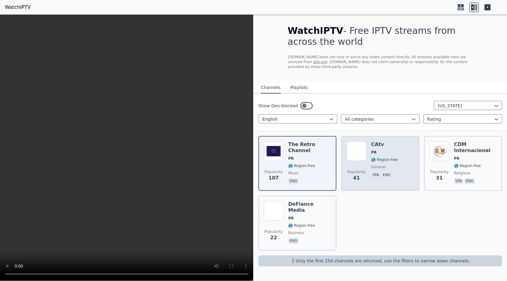
click at [389, 158] on div "CAtv PR 🌎 Region-free general spa eng" at bounding box center [384, 163] width 27 height 44
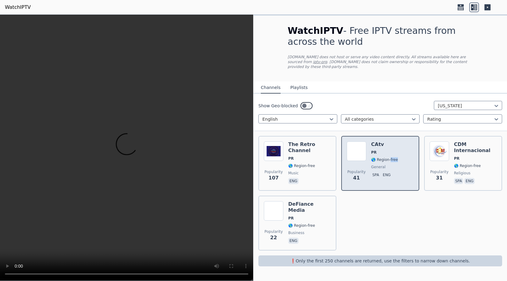
click at [389, 158] on div "CAtv PR 🌎 Region-free general spa eng" at bounding box center [384, 163] width 27 height 44
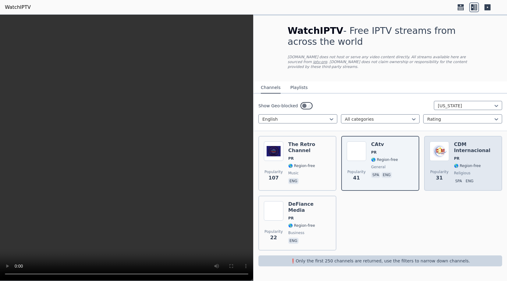
click at [485, 151] on div "CDM Internacional PR 🌎 Region-free religious spa eng" at bounding box center [475, 163] width 43 height 44
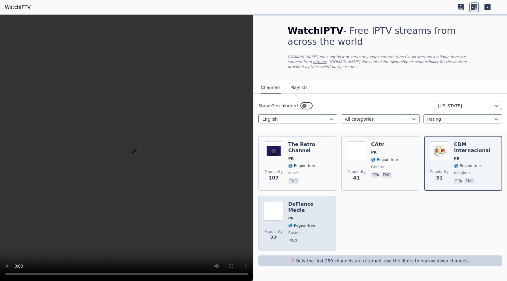
click at [307, 216] on span "PR" at bounding box center [309, 218] width 43 height 5
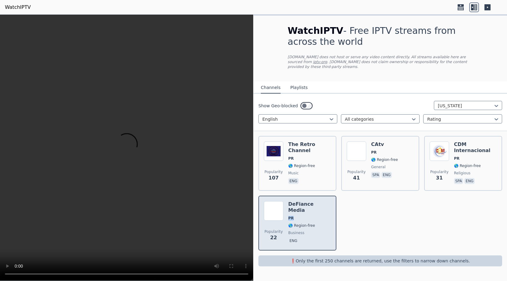
click at [307, 216] on span "PR" at bounding box center [309, 218] width 43 height 5
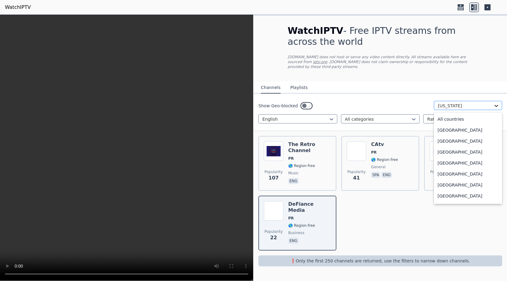
click at [499, 103] on icon at bounding box center [497, 106] width 6 height 6
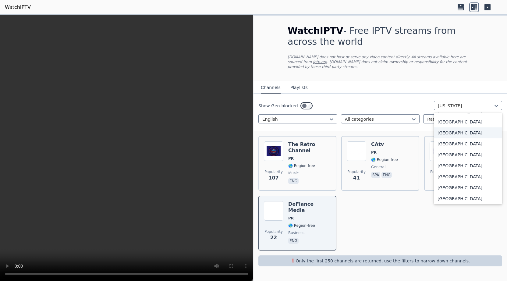
click at [445, 127] on div "[GEOGRAPHIC_DATA]" at bounding box center [468, 132] width 68 height 11
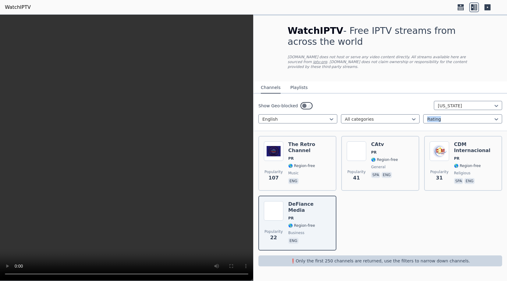
click at [445, 126] on div "Show Geo-blocked [US_STATE] English All categories Rating" at bounding box center [381, 113] width 254 height 38
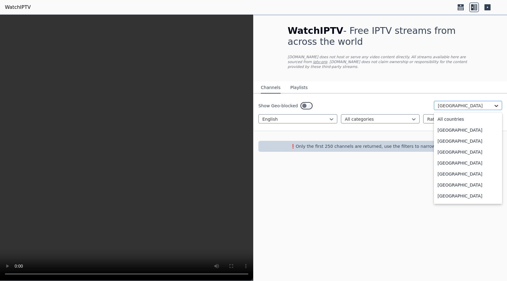
click at [500, 103] on icon at bounding box center [497, 106] width 6 height 6
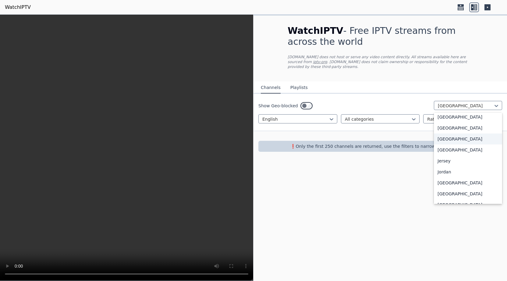
click at [446, 140] on div "[GEOGRAPHIC_DATA]" at bounding box center [468, 139] width 68 height 11
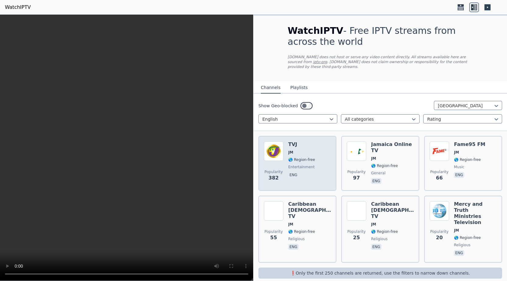
click at [314, 160] on div "Popularity 382 TVJ JM 🌎 Region-free entertainment eng" at bounding box center [297, 163] width 67 height 44
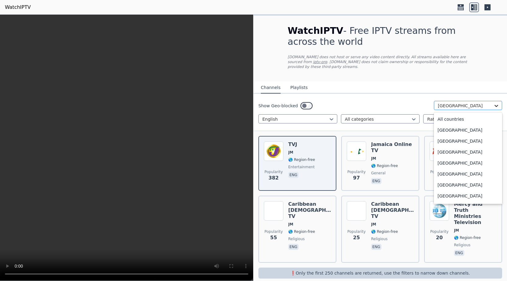
scroll to position [962, 0]
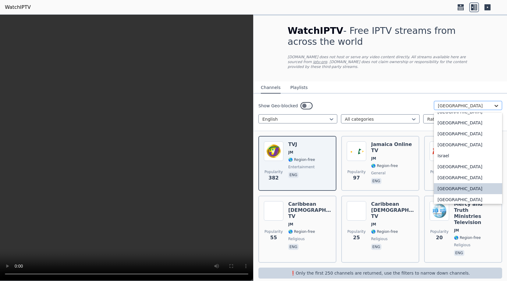
click at [497, 103] on icon at bounding box center [497, 106] width 6 height 6
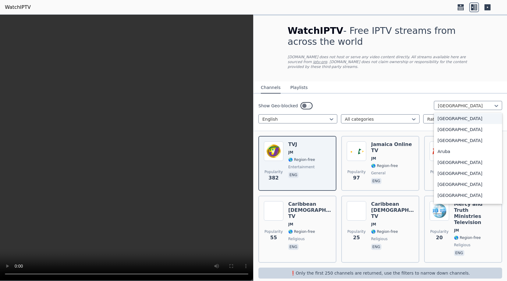
click at [471, 113] on div "[GEOGRAPHIC_DATA]" at bounding box center [468, 118] width 68 height 11
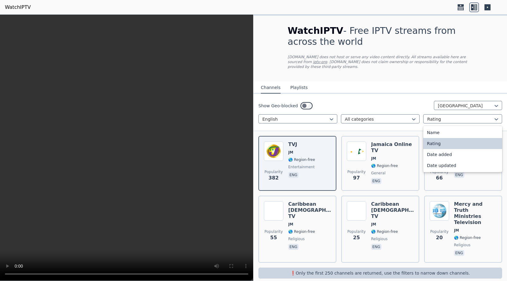
click at [471, 116] on div at bounding box center [460, 119] width 66 height 6
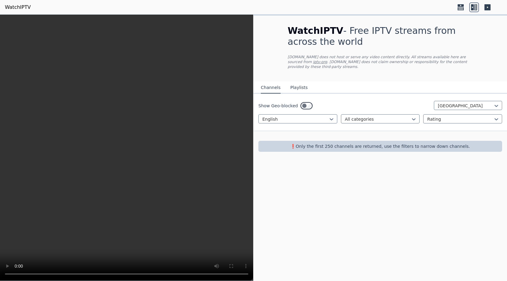
click at [362, 175] on div "WatchIPTV - Free IPTV streams from across the world [DOMAIN_NAME] does not host…" at bounding box center [381, 148] width 254 height 266
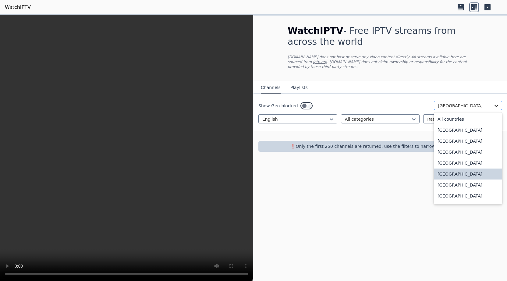
click at [498, 103] on icon at bounding box center [497, 106] width 6 height 6
click at [449, 169] on div "[GEOGRAPHIC_DATA]" at bounding box center [468, 174] width 68 height 11
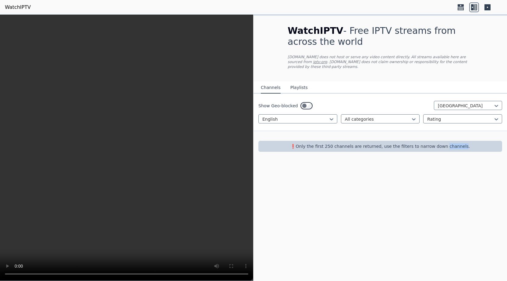
click at [449, 169] on div "WatchIPTV - Free IPTV streams from across the world [DOMAIN_NAME] does not host…" at bounding box center [381, 148] width 254 height 266
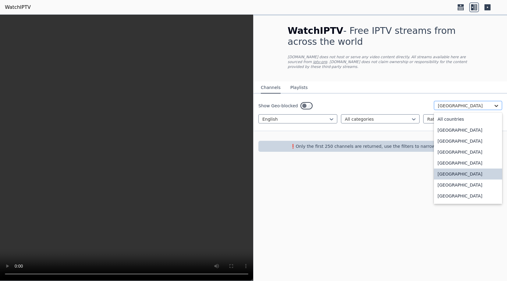
click at [495, 103] on icon at bounding box center [497, 106] width 6 height 6
click at [453, 114] on div "All countries" at bounding box center [468, 119] width 68 height 11
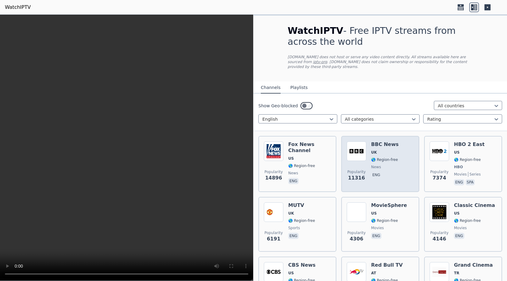
click at [385, 151] on div "BBC News UK 🌎 Region-free news eng" at bounding box center [384, 163] width 27 height 45
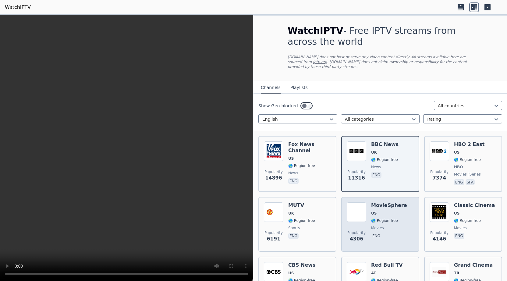
click at [388, 211] on span "US" at bounding box center [389, 213] width 36 height 5
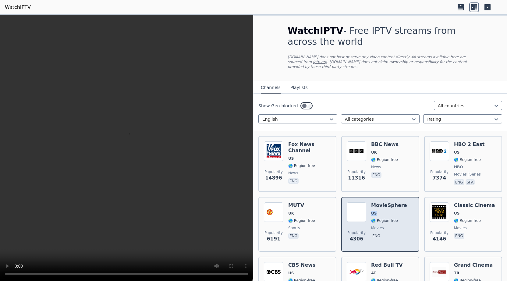
click at [388, 211] on span "US" at bounding box center [389, 213] width 36 height 5
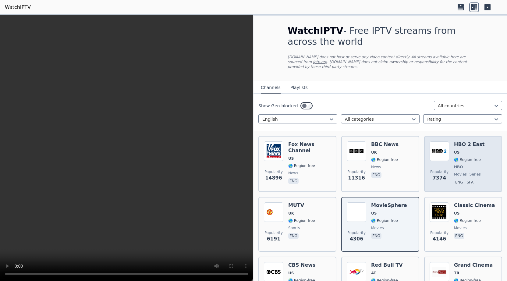
click at [482, 141] on div "Popularity 7374 HBO 2 East US 🌎 Region-free HBO movies series eng spa" at bounding box center [463, 163] width 67 height 45
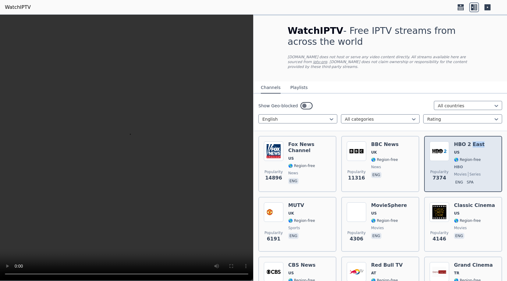
click at [482, 141] on div "Popularity 7374 HBO 2 East US 🌎 Region-free HBO movies series eng spa" at bounding box center [463, 163] width 67 height 45
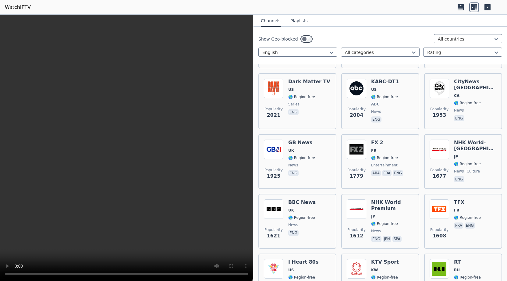
scroll to position [371, 0]
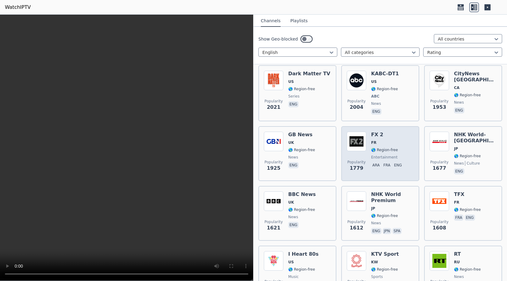
click at [385, 135] on div "FX 2 FR 🌎 Region-free entertainment ara fra eng" at bounding box center [387, 154] width 33 height 44
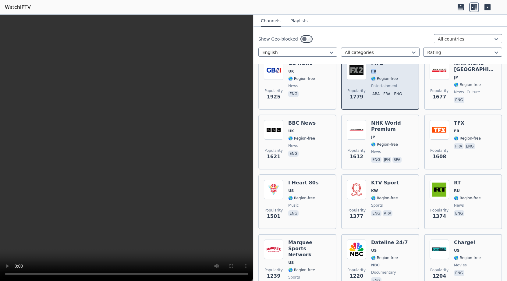
scroll to position [488, 0]
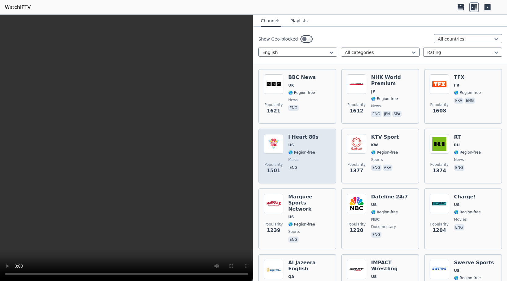
click at [319, 140] on div "Popularity 1501 I Heart 80s US 🌎 Region-free music eng" at bounding box center [297, 156] width 67 height 44
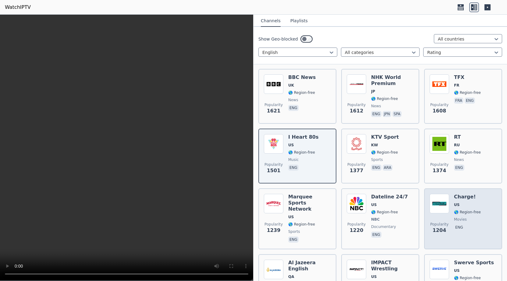
click at [475, 205] on div "Charge! US 🌎 Region-free movies eng" at bounding box center [467, 219] width 27 height 50
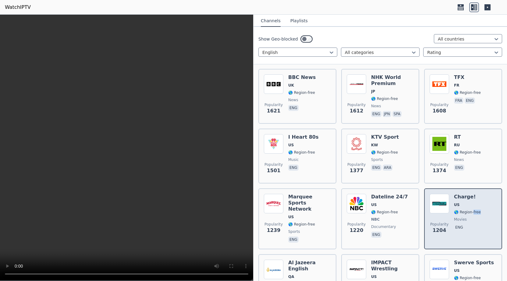
click at [475, 205] on div "Charge! US 🌎 Region-free movies eng" at bounding box center [467, 219] width 27 height 50
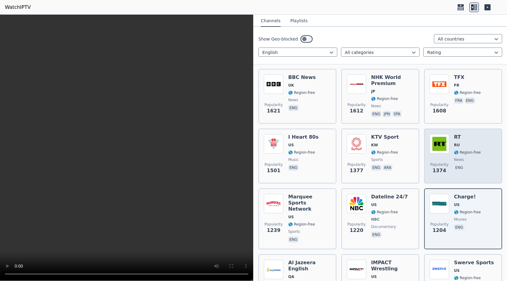
click at [470, 137] on div "RT RU 🌎 Region-free news eng" at bounding box center [467, 156] width 27 height 44
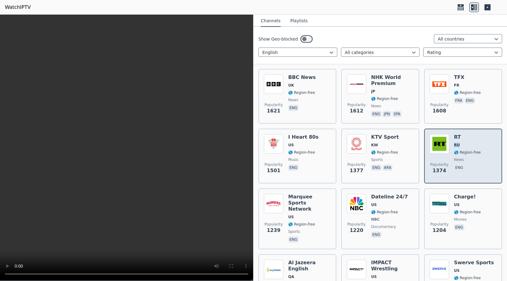
click at [470, 137] on div "RT RU 🌎 Region-free news eng" at bounding box center [467, 156] width 27 height 44
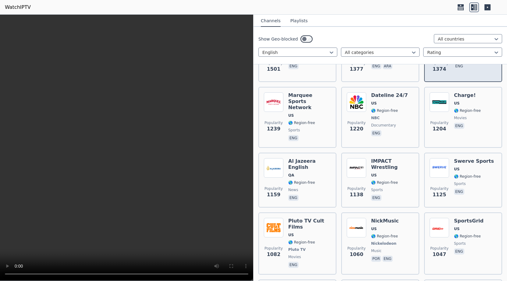
scroll to position [624, 0]
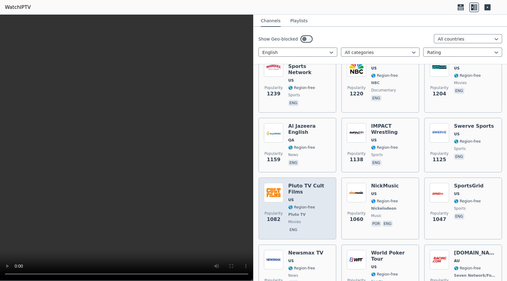
click at [304, 198] on span "US" at bounding box center [309, 200] width 43 height 5
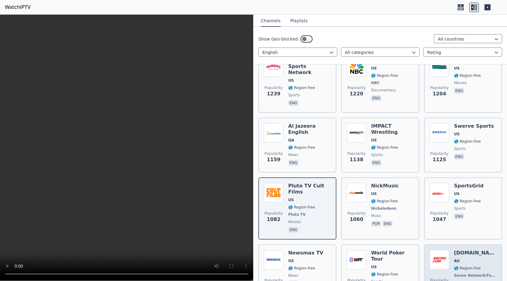
click at [467, 250] on div "[DOMAIN_NAME] AU 🌎 Region-free Seven Network/Foxtel sports eng" at bounding box center [475, 272] width 43 height 45
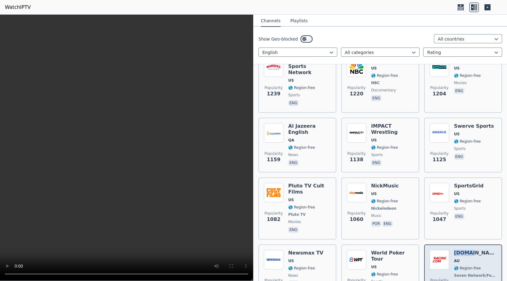
click at [467, 250] on div "[DOMAIN_NAME] AU 🌎 Region-free Seven Network/Foxtel sports eng" at bounding box center [475, 272] width 43 height 45
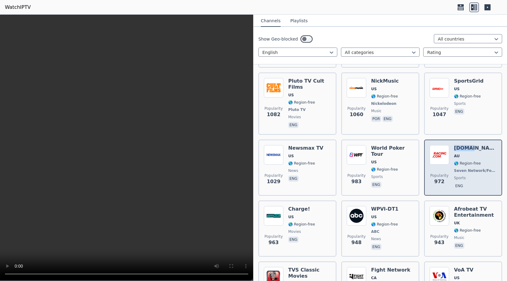
scroll to position [761, 0]
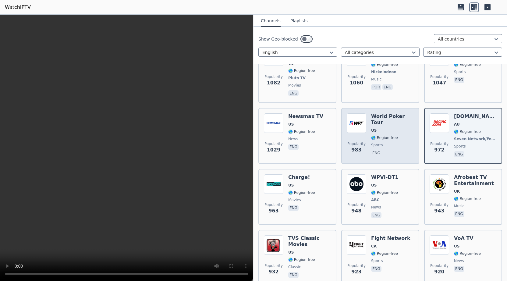
click at [389, 127] on div "World Poker Tour US 🌎 Region-free sports eng" at bounding box center [392, 135] width 43 height 45
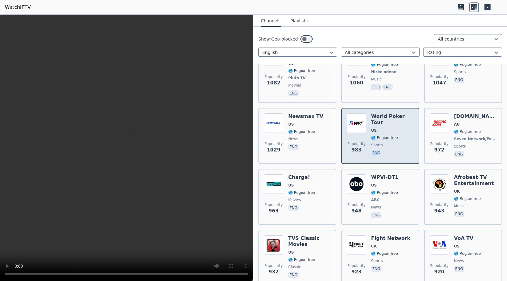
click at [389, 127] on div "World Poker Tour US 🌎 Region-free sports eng" at bounding box center [392, 135] width 43 height 45
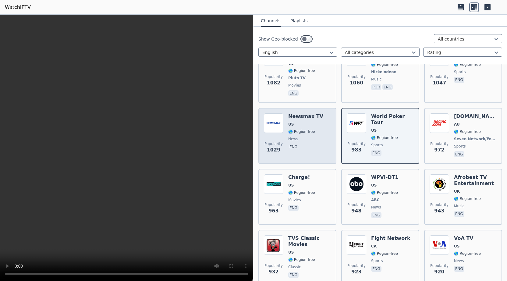
click at [304, 129] on span "🌎 Region-free" at bounding box center [301, 131] width 27 height 5
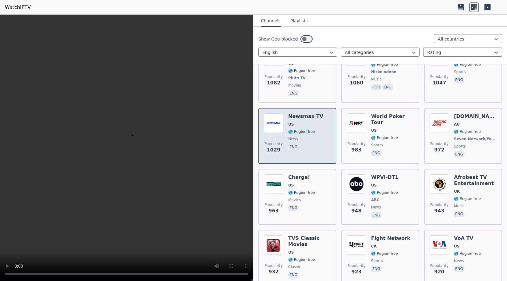
click at [304, 129] on span "🌎 Region-free" at bounding box center [301, 131] width 27 height 5
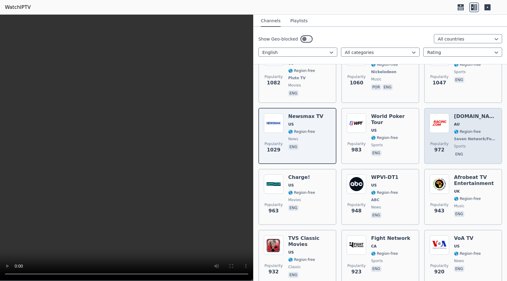
click at [452, 113] on div "Popularity 972 [DOMAIN_NAME] AU 🌎 Region-free Seven Network/Foxtel sports eng" at bounding box center [463, 135] width 67 height 45
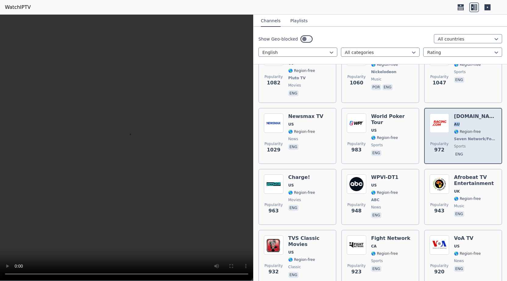
click at [452, 113] on div "Popularity 972 [DOMAIN_NAME] AU 🌎 Region-free Seven Network/Foxtel sports eng" at bounding box center [463, 135] width 67 height 45
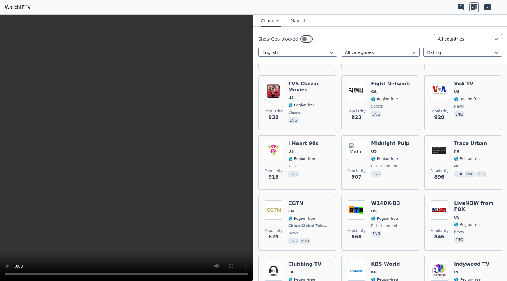
scroll to position [917, 0]
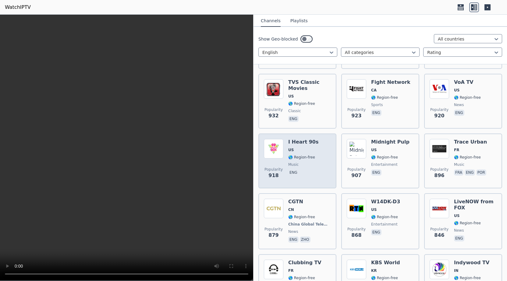
click at [314, 140] on div "Popularity 918 I Heart 90s US 🌎 Region-free music eng" at bounding box center [297, 161] width 67 height 44
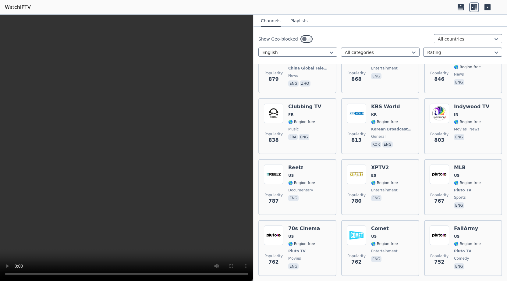
scroll to position [1093, 0]
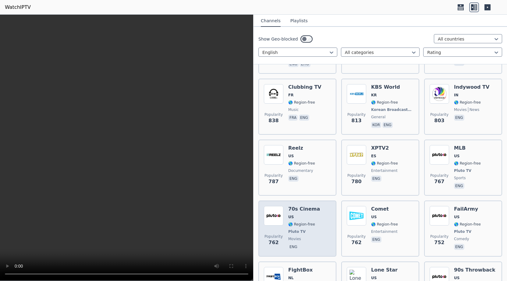
click at [309, 215] on span "US" at bounding box center [304, 217] width 32 height 5
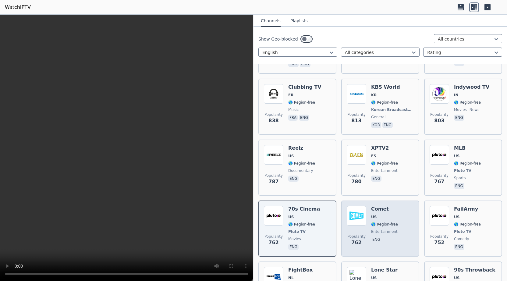
click at [389, 206] on div "Comet US 🌎 Region-free entertainment eng" at bounding box center [384, 228] width 27 height 45
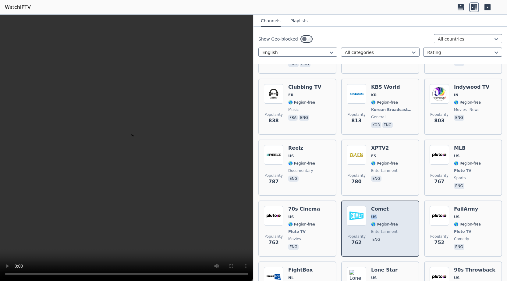
click at [389, 206] on div "Comet US 🌎 Region-free entertainment eng" at bounding box center [384, 228] width 27 height 45
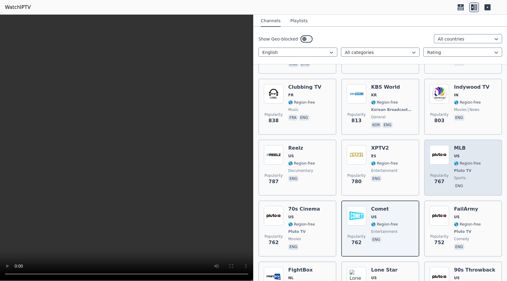
click at [468, 168] on span "Pluto TV" at bounding box center [462, 170] width 17 height 5
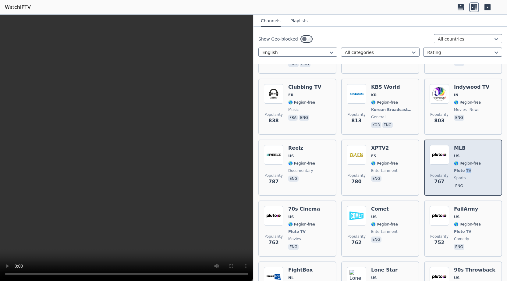
click at [468, 168] on span "Pluto TV" at bounding box center [462, 170] width 17 height 5
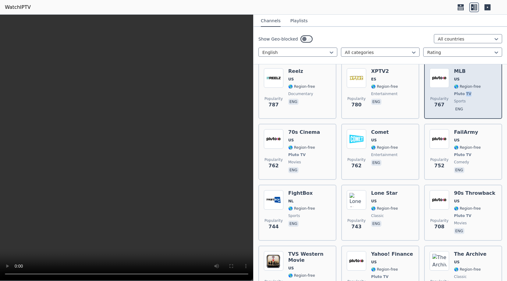
scroll to position [1171, 0]
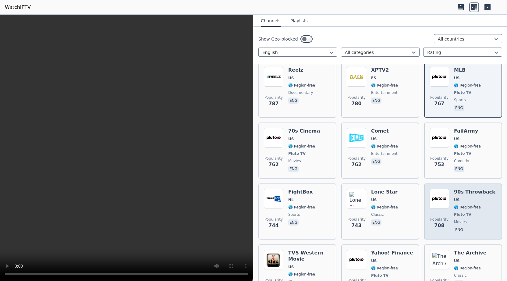
click at [469, 189] on div "90s Throwback US 🌎 Region-free Pluto TV movies eng" at bounding box center [474, 211] width 41 height 45
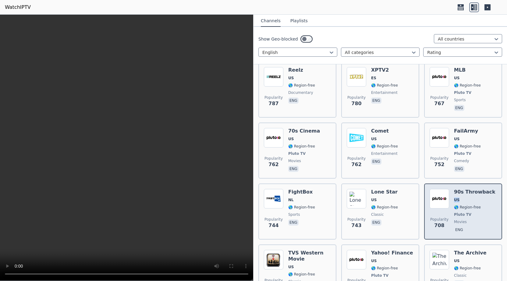
click at [469, 189] on div "90s Throwback US 🌎 Region-free Pluto TV movies eng" at bounding box center [474, 211] width 41 height 45
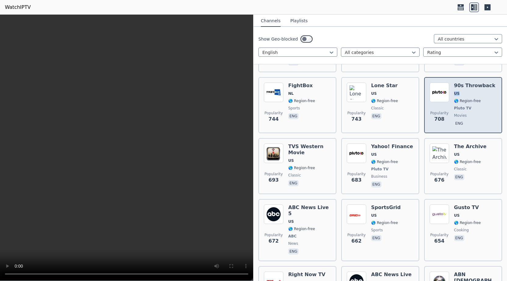
scroll to position [1288, 0]
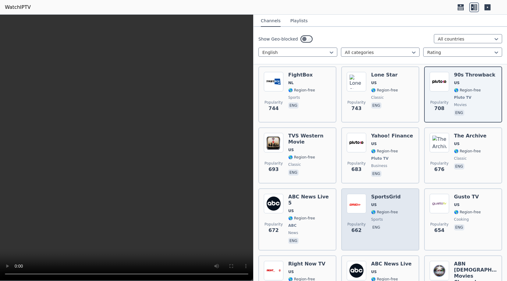
click at [401, 188] on div "Popularity 662 SportsGrid US 🌎 Region-free sports eng" at bounding box center [380, 219] width 78 height 62
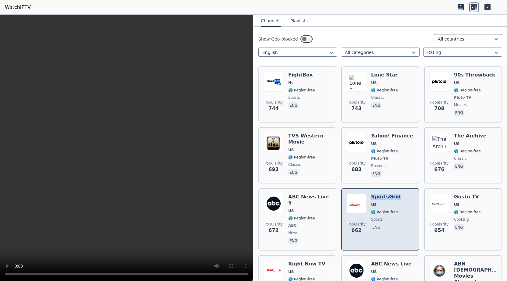
click at [401, 188] on div "Popularity 662 SportsGrid US 🌎 Region-free sports eng" at bounding box center [380, 219] width 78 height 62
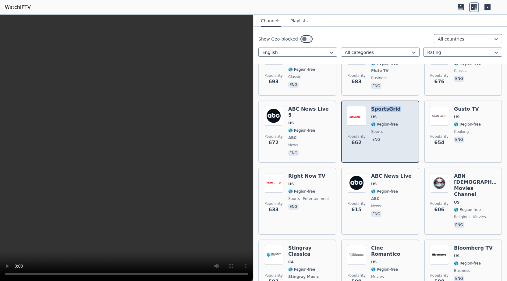
scroll to position [1424, 0]
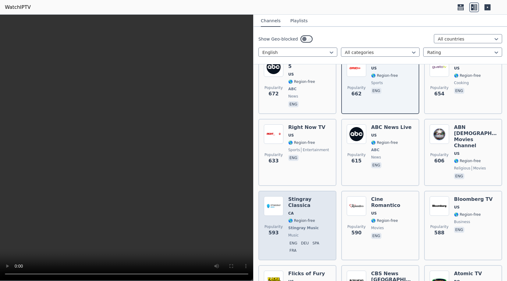
click at [305, 196] on h6 "Stingray Classica" at bounding box center [309, 202] width 43 height 12
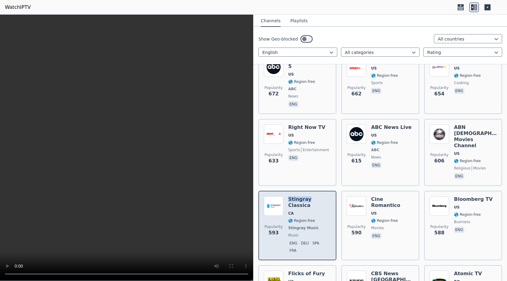
click at [305, 196] on h6 "Stingray Classica" at bounding box center [309, 202] width 43 height 12
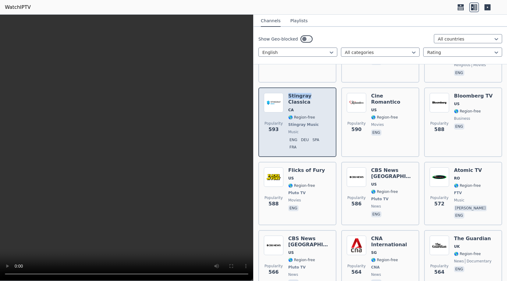
scroll to position [1541, 0]
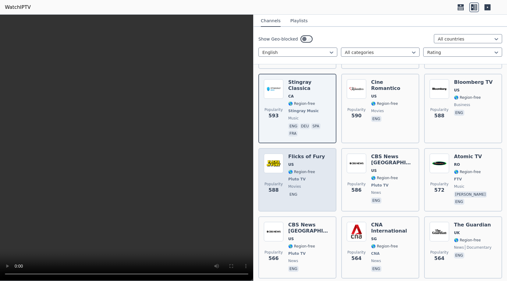
click at [311, 177] on span "Pluto TV" at bounding box center [306, 179] width 37 height 5
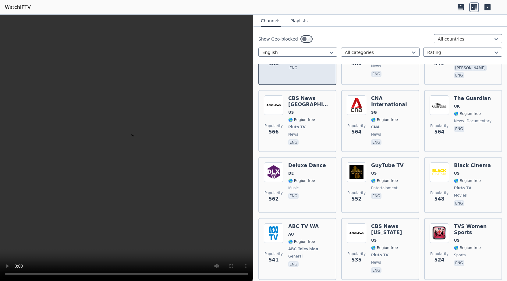
scroll to position [1698, 0]
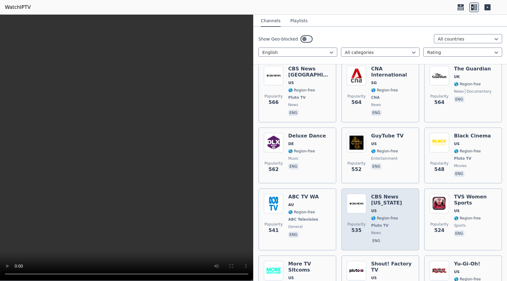
click at [389, 194] on h6 "CBS News [US_STATE]" at bounding box center [392, 200] width 43 height 12
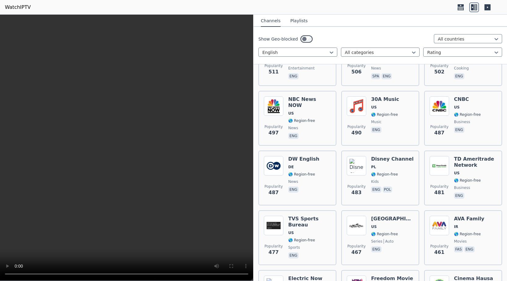
scroll to position [1971, 0]
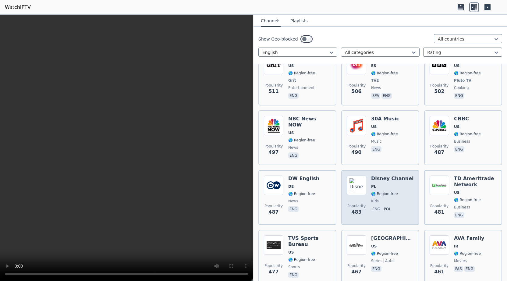
click at [391, 176] on div "Disney Channel PL 🌎 Region-free kids eng pol" at bounding box center [392, 198] width 43 height 44
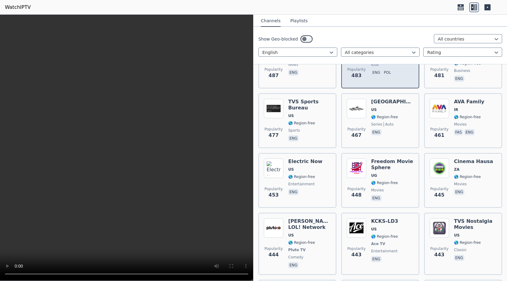
scroll to position [2146, 0]
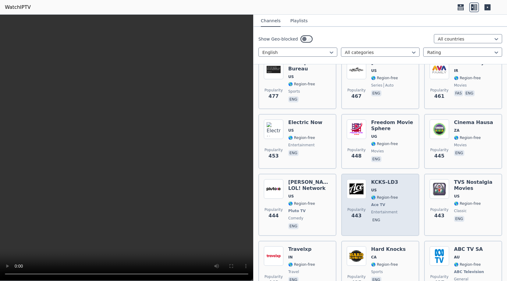
click at [391, 202] on span "Ace TV" at bounding box center [384, 204] width 27 height 5
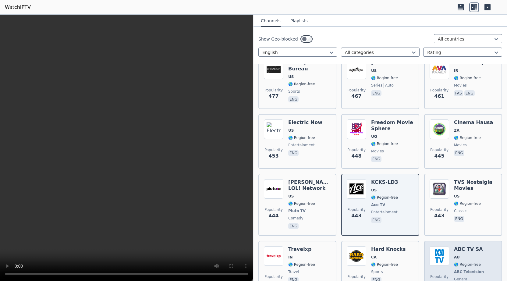
click at [469, 255] on span "AU" at bounding box center [469, 257] width 31 height 5
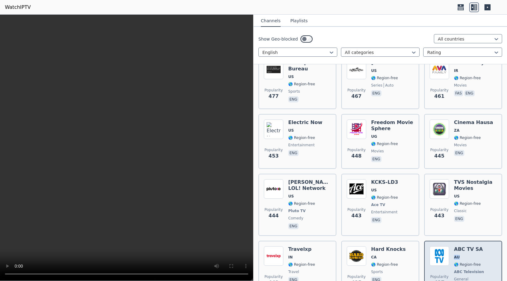
click at [469, 255] on span "AU" at bounding box center [469, 257] width 31 height 5
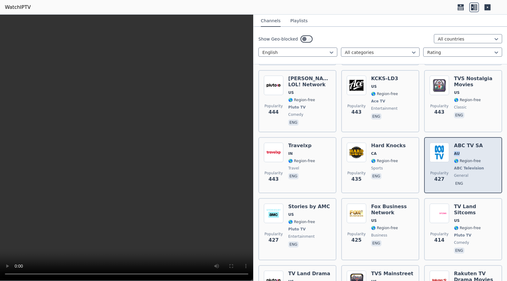
scroll to position [2283, 0]
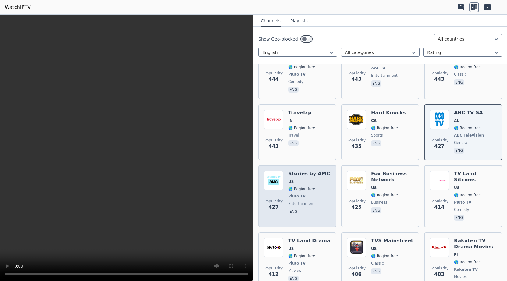
click at [303, 187] on span "🌎 Region-free" at bounding box center [301, 189] width 27 height 5
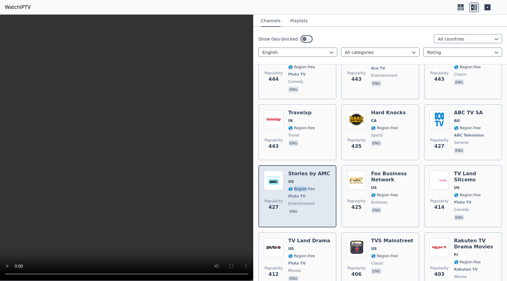
click at [303, 187] on span "🌎 Region-free" at bounding box center [301, 189] width 27 height 5
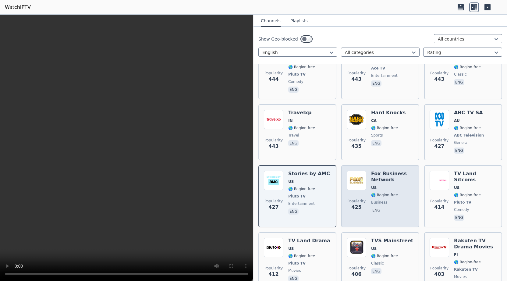
click at [391, 171] on h6 "Fox Business Network" at bounding box center [392, 177] width 43 height 12
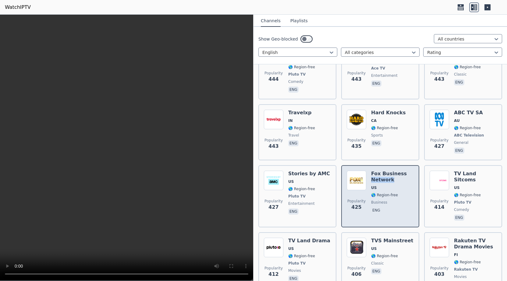
click at [391, 171] on h6 "Fox Business Network" at bounding box center [392, 177] width 43 height 12
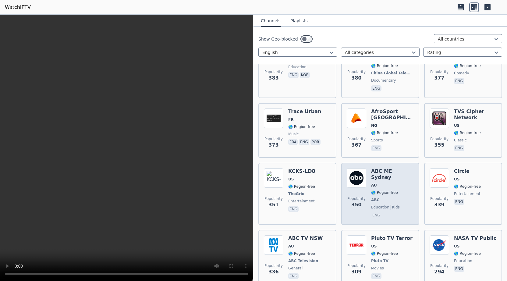
scroll to position [2693, 0]
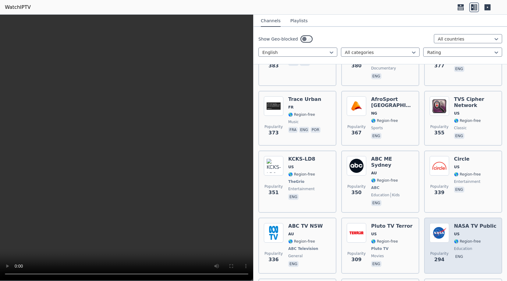
click at [466, 239] on span "🌎 Region-free" at bounding box center [467, 241] width 27 height 5
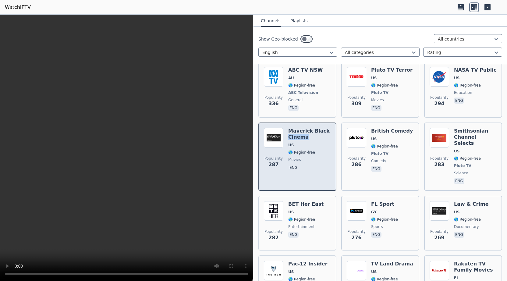
scroll to position [2829, 0]
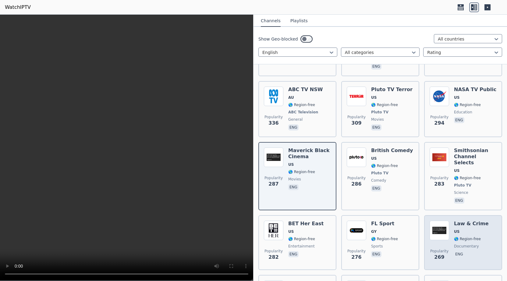
click at [472, 229] on span "US" at bounding box center [471, 231] width 35 height 5
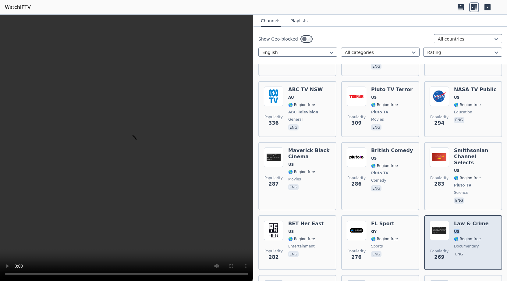
click at [472, 229] on span "US" at bounding box center [471, 231] width 35 height 5
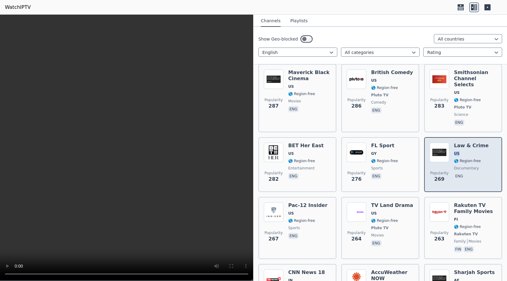
scroll to position [2927, 0]
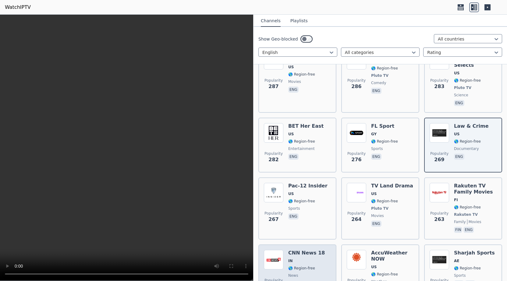
click at [310, 259] on span "IN" at bounding box center [306, 261] width 37 height 5
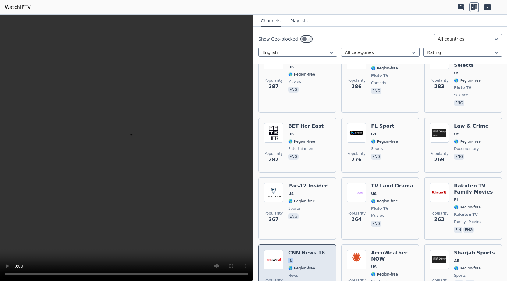
click at [310, 259] on span "IN" at bounding box center [306, 261] width 37 height 5
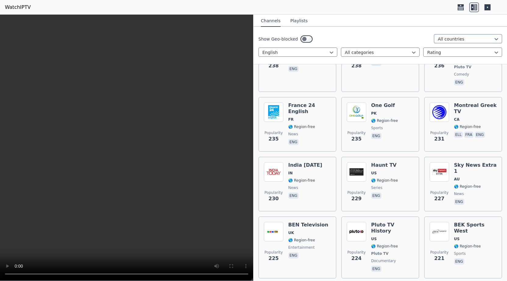
scroll to position [3434, 0]
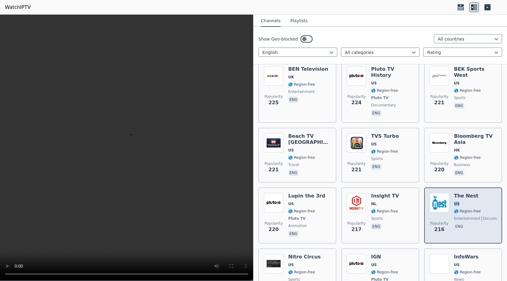
scroll to position [3571, 0]
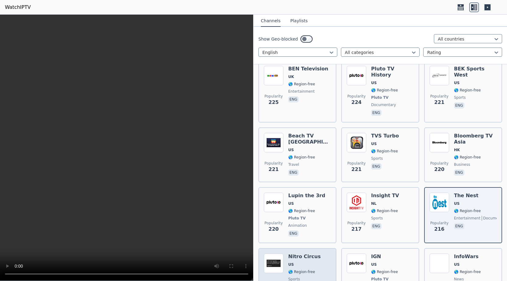
click at [305, 254] on div "Nitro Circus US 🌎 Region-free sports eng" at bounding box center [304, 276] width 33 height 45
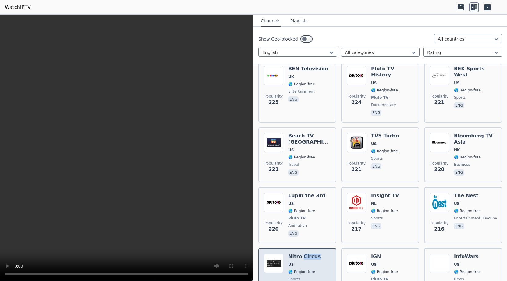
click at [305, 254] on div "Nitro Circus US 🌎 Region-free sports eng" at bounding box center [304, 276] width 33 height 45
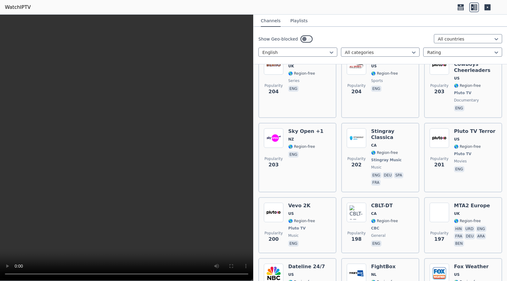
scroll to position [4020, 0]
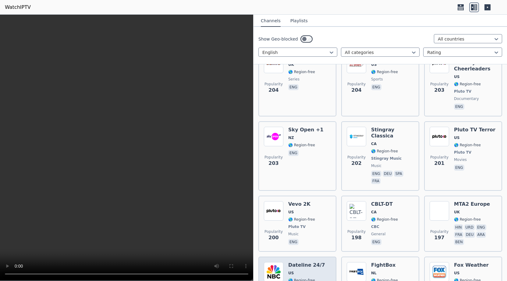
click at [315, 262] on div "Dateline 24/7 US 🌎 Region-free NBC documentary eng" at bounding box center [306, 284] width 37 height 45
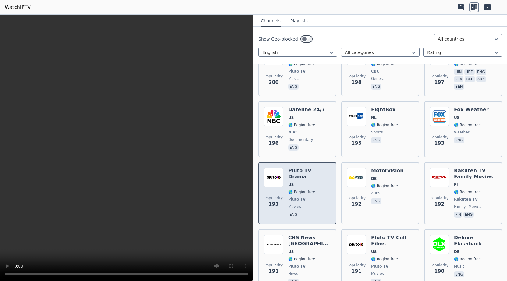
scroll to position [4176, 0]
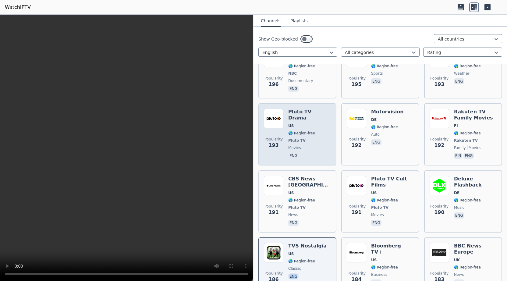
scroll to position [4234, 0]
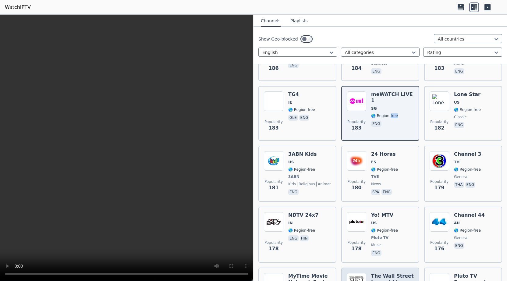
scroll to position [4449, 0]
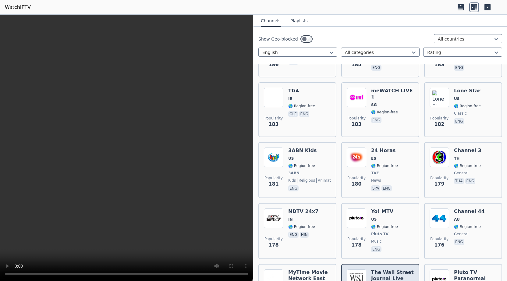
click at [310, 270] on h6 "MyTime Movie Network East" at bounding box center [309, 276] width 43 height 12
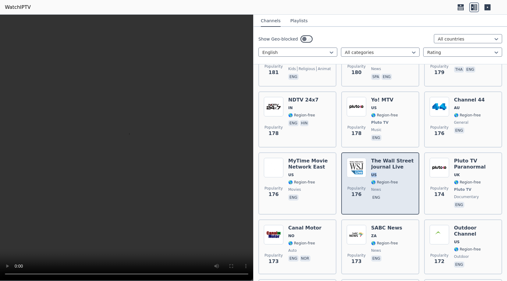
scroll to position [4566, 0]
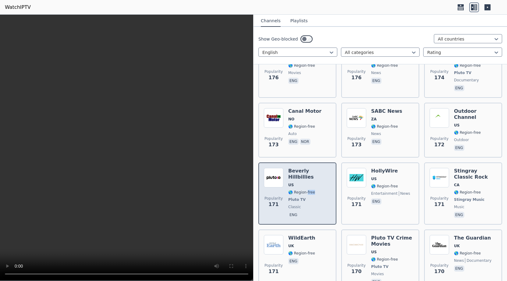
scroll to position [4683, 0]
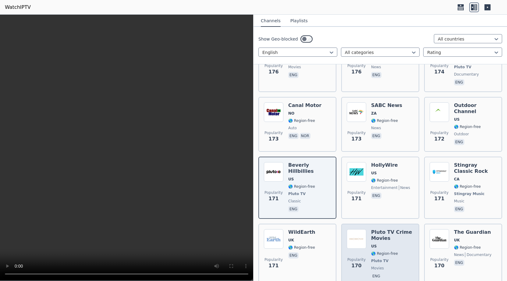
click at [391, 229] on div "Pluto TV Crime Movies US 🌎 Region-free Pluto TV movies eng" at bounding box center [392, 254] width 43 height 51
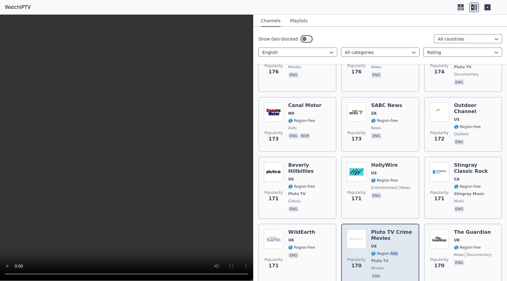
click at [391, 229] on div "Pluto TV Crime Movies US 🌎 Region-free Pluto TV movies eng" at bounding box center [392, 254] width 43 height 51
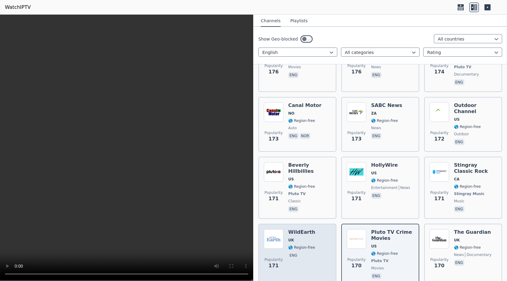
click at [306, 229] on div "WildEarth UK 🌎 Region-free eng" at bounding box center [301, 254] width 27 height 51
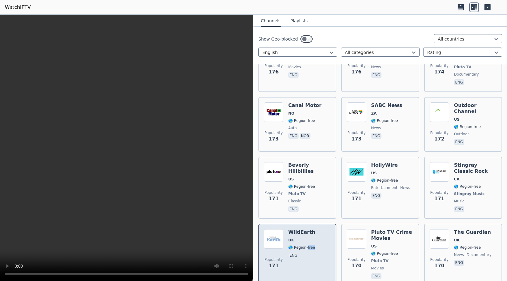
click at [306, 229] on div "WildEarth UK 🌎 Region-free eng" at bounding box center [301, 254] width 27 height 51
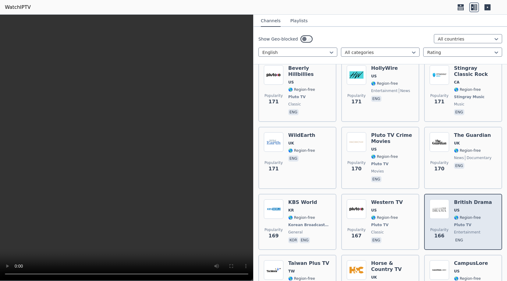
scroll to position [4780, 0]
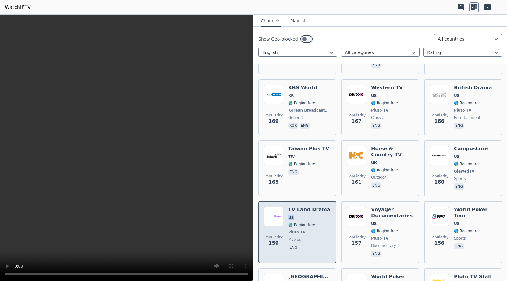
scroll to position [4917, 0]
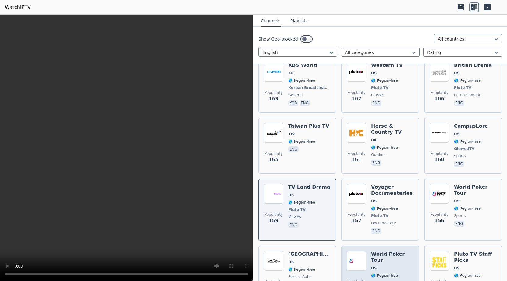
click at [390, 273] on span "🌎 Region-free" at bounding box center [384, 275] width 27 height 5
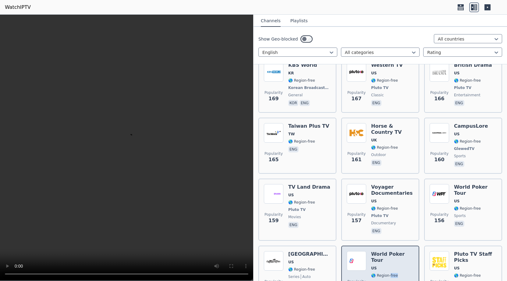
click at [390, 273] on span "🌎 Region-free" at bounding box center [384, 275] width 27 height 5
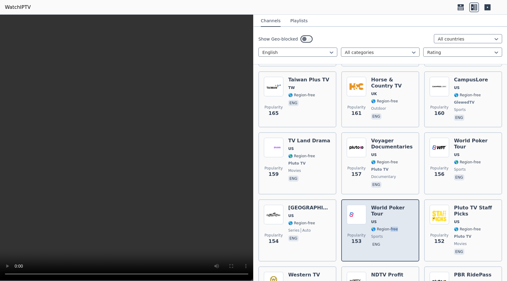
scroll to position [4976, 0]
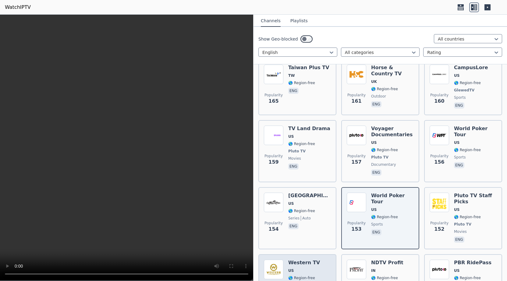
click at [305, 276] on span "🌎 Region-free" at bounding box center [301, 278] width 27 height 5
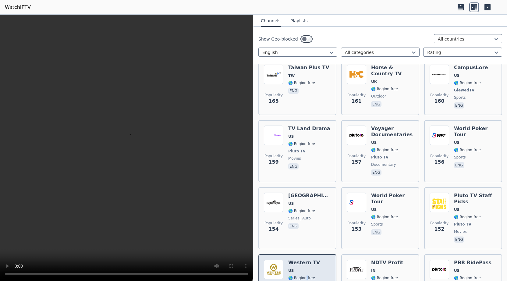
click at [305, 276] on span "🌎 Region-free" at bounding box center [301, 278] width 27 height 5
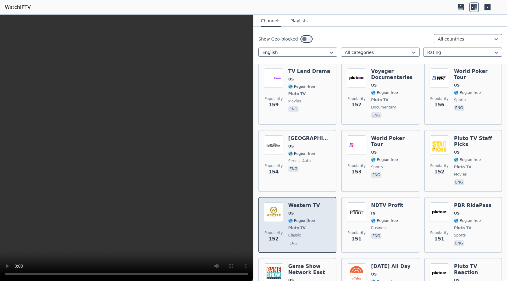
scroll to position [5054, 0]
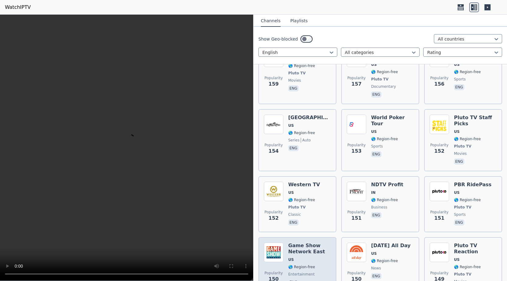
click at [305, 257] on span "US" at bounding box center [309, 259] width 43 height 5
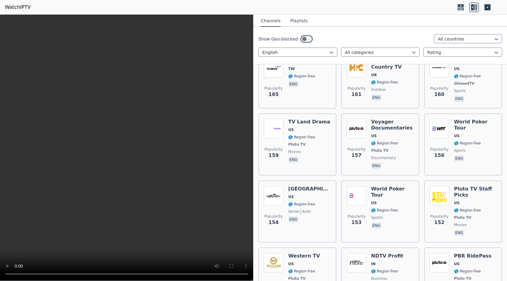
scroll to position [4956, 0]
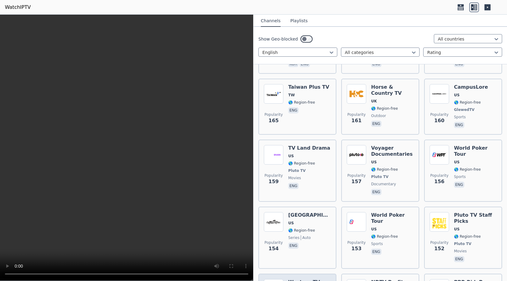
click at [307, 279] on h6 "Western TV" at bounding box center [304, 282] width 32 height 6
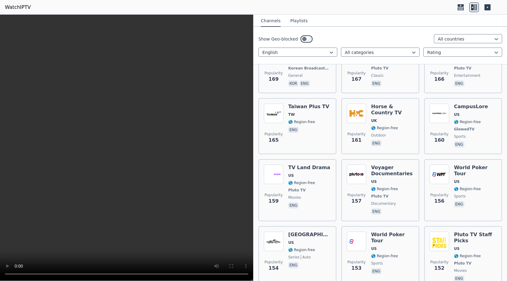
scroll to position [4917, 0]
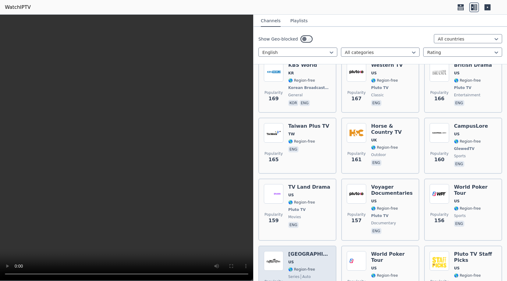
click at [314, 251] on div "[GEOGRAPHIC_DATA] [GEOGRAPHIC_DATA] 🌎 Region-free series auto eng" at bounding box center [309, 276] width 43 height 51
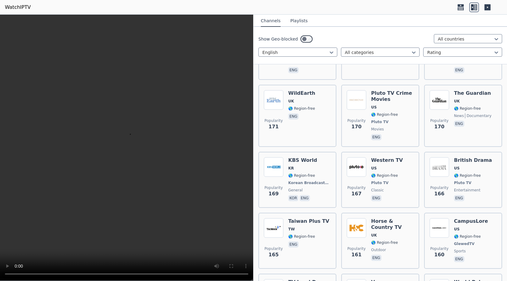
scroll to position [4820, 0]
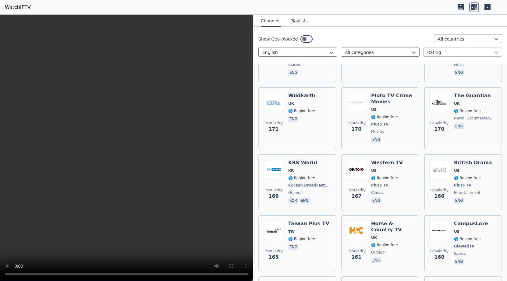
click at [497, 52] on icon at bounding box center [497, 52] width 6 height 6
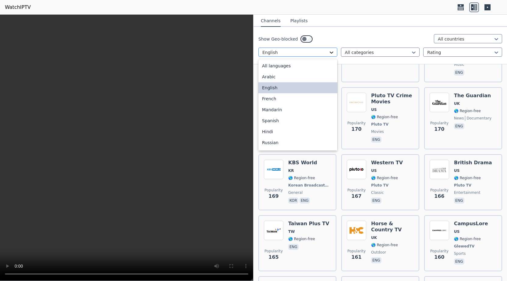
click at [332, 52] on icon at bounding box center [332, 52] width 6 height 6
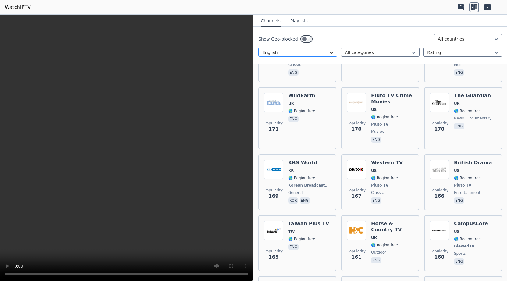
click at [332, 52] on icon at bounding box center [332, 52] width 6 height 6
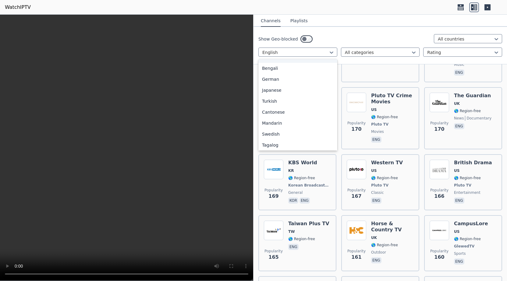
scroll to position [74, 0]
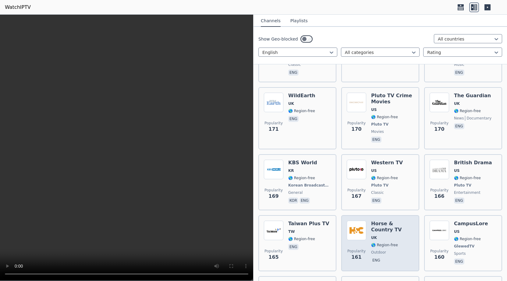
click at [406, 257] on span "eng" at bounding box center [392, 260] width 43 height 7
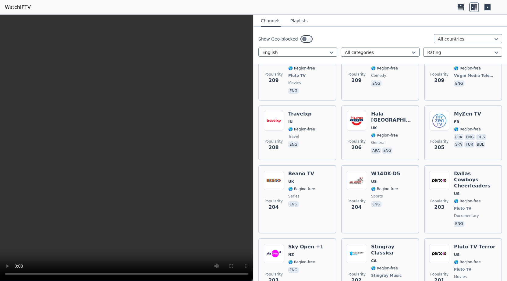
scroll to position [3883, 0]
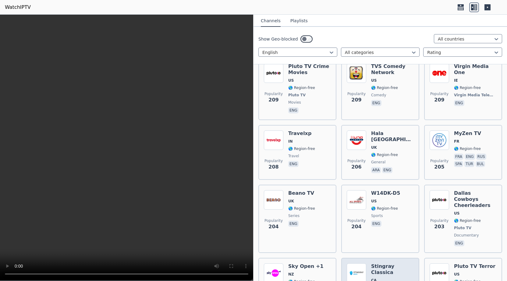
click at [399, 263] on h6 "Stingray Classica" at bounding box center [392, 269] width 43 height 12
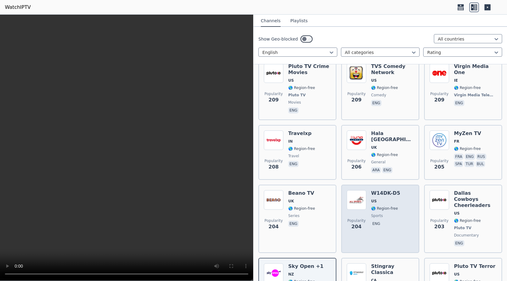
click at [394, 199] on span "US" at bounding box center [385, 201] width 29 height 5
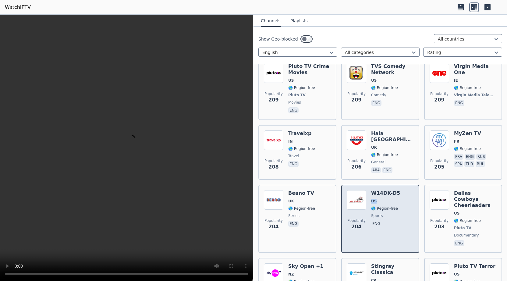
click at [394, 199] on span "US" at bounding box center [385, 201] width 29 height 5
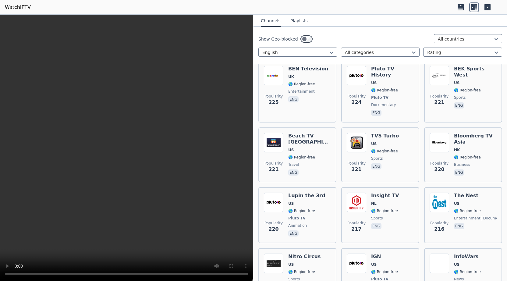
scroll to position [3571, 0]
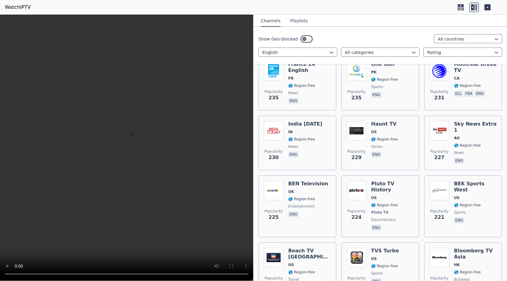
scroll to position [3454, 0]
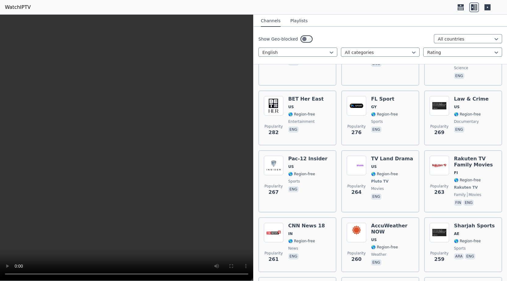
scroll to position [2927, 0]
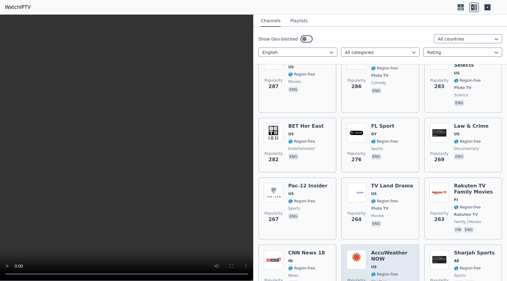
click at [393, 250] on div "AccuWeather NOW US 🌎 Region-free weather eng" at bounding box center [392, 272] width 43 height 44
